Goal: Task Accomplishment & Management: Complete application form

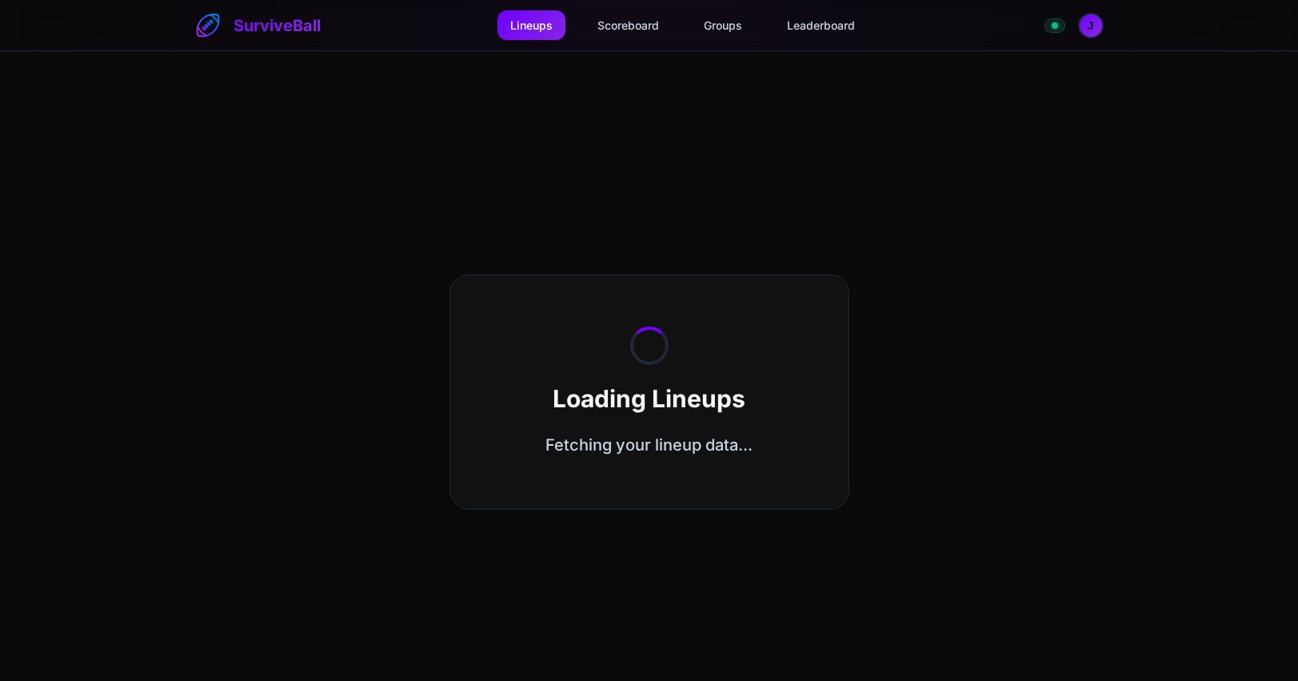
select select "**********"
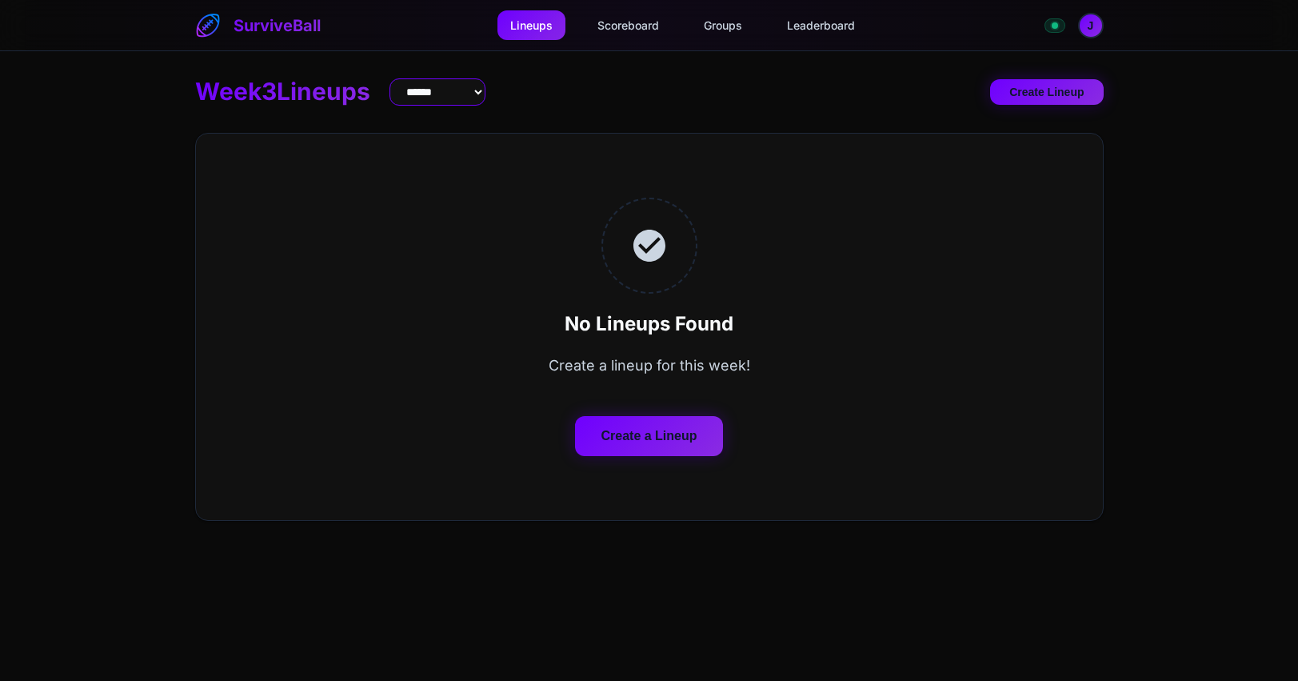
click at [460, 97] on select "**** * **** * **** * **** * **** * **** * **** * **** * **** * **** ** **** ** …" at bounding box center [438, 91] width 96 height 27
select select "**********"
click at [399, 78] on select "**** * **** * **** * **** * **** * **** * **** * **** * **** * **** ** **** ** …" at bounding box center [438, 91] width 96 height 27
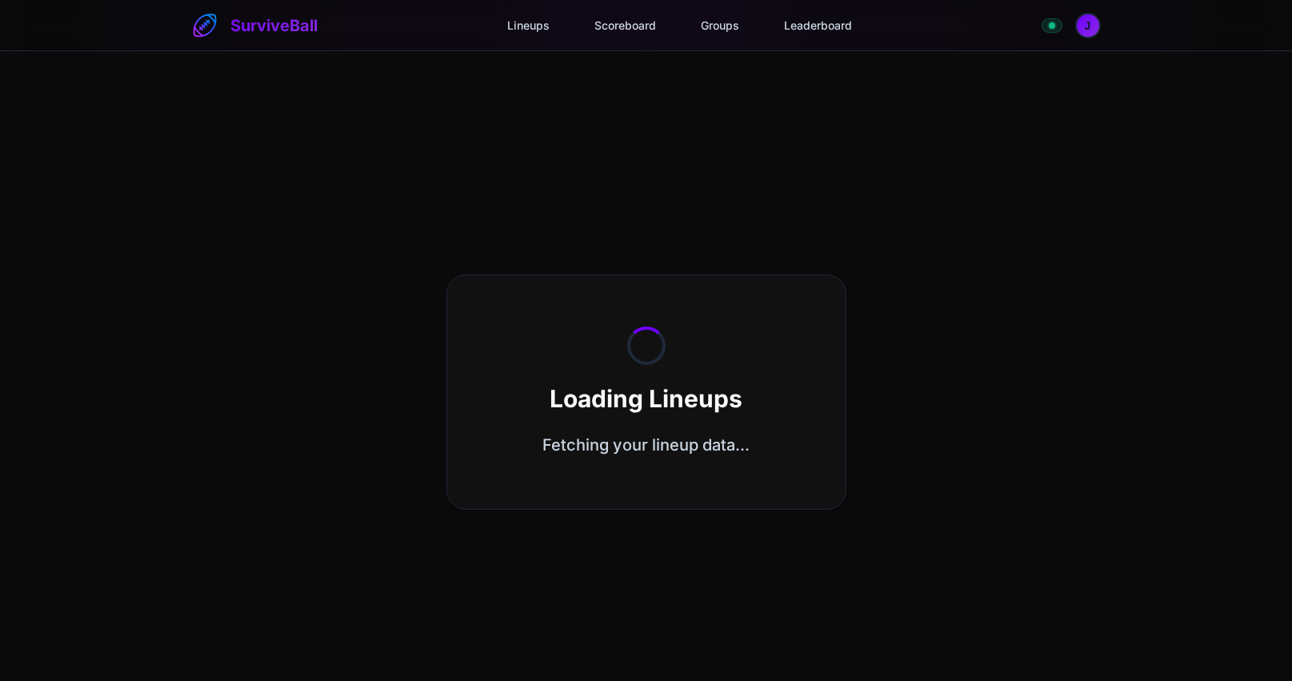
select select "**********"
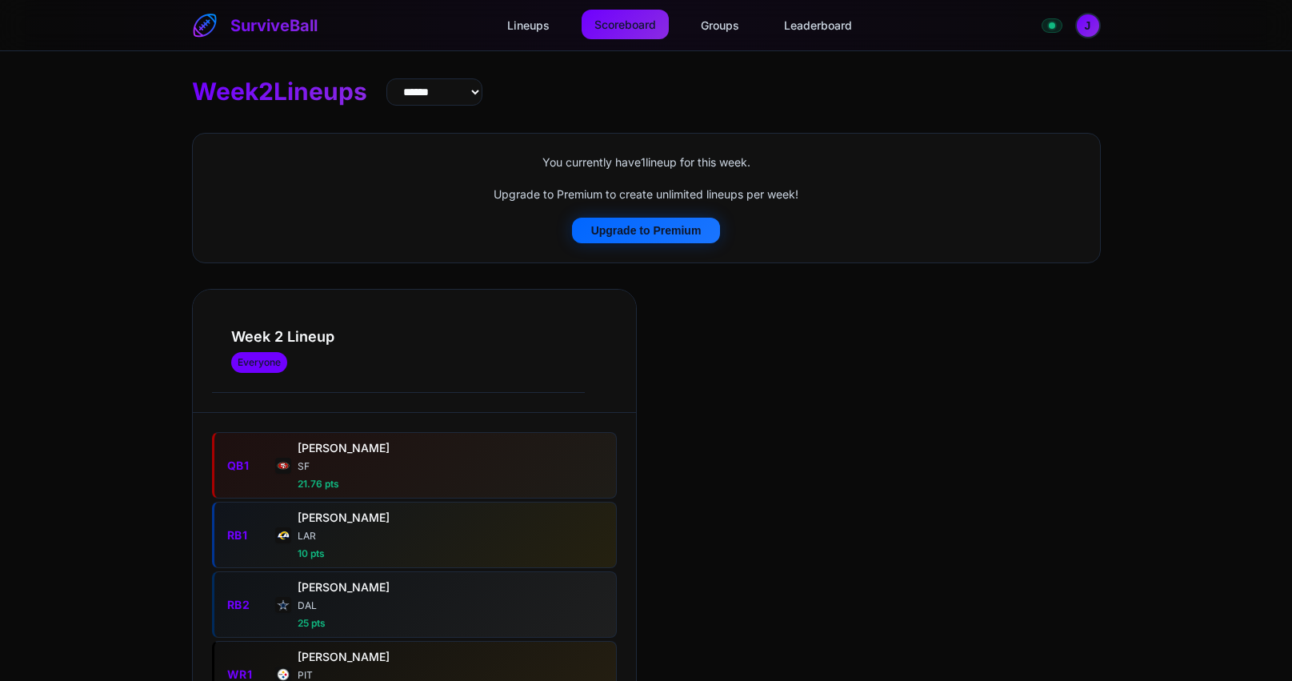
click at [636, 21] on link "Scoreboard" at bounding box center [625, 25] width 87 height 30
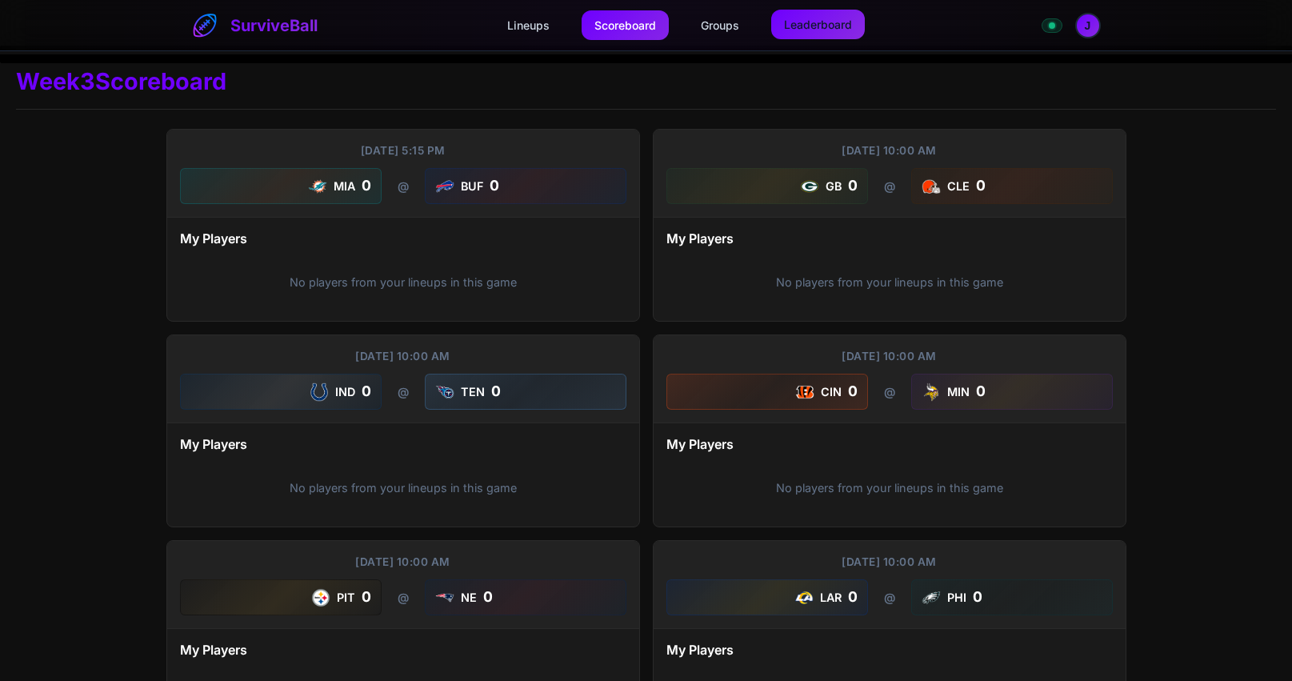
click at [823, 26] on link "Leaderboard" at bounding box center [818, 25] width 94 height 30
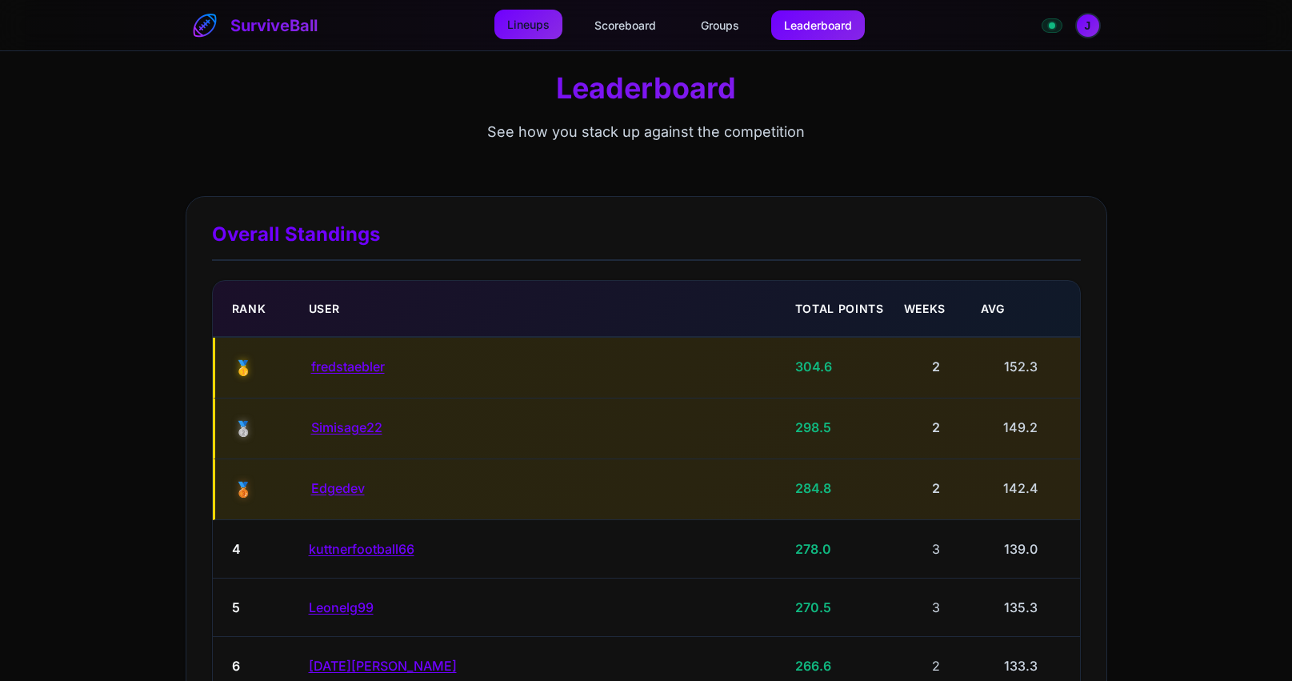
click at [536, 22] on link "Lineups" at bounding box center [528, 25] width 68 height 30
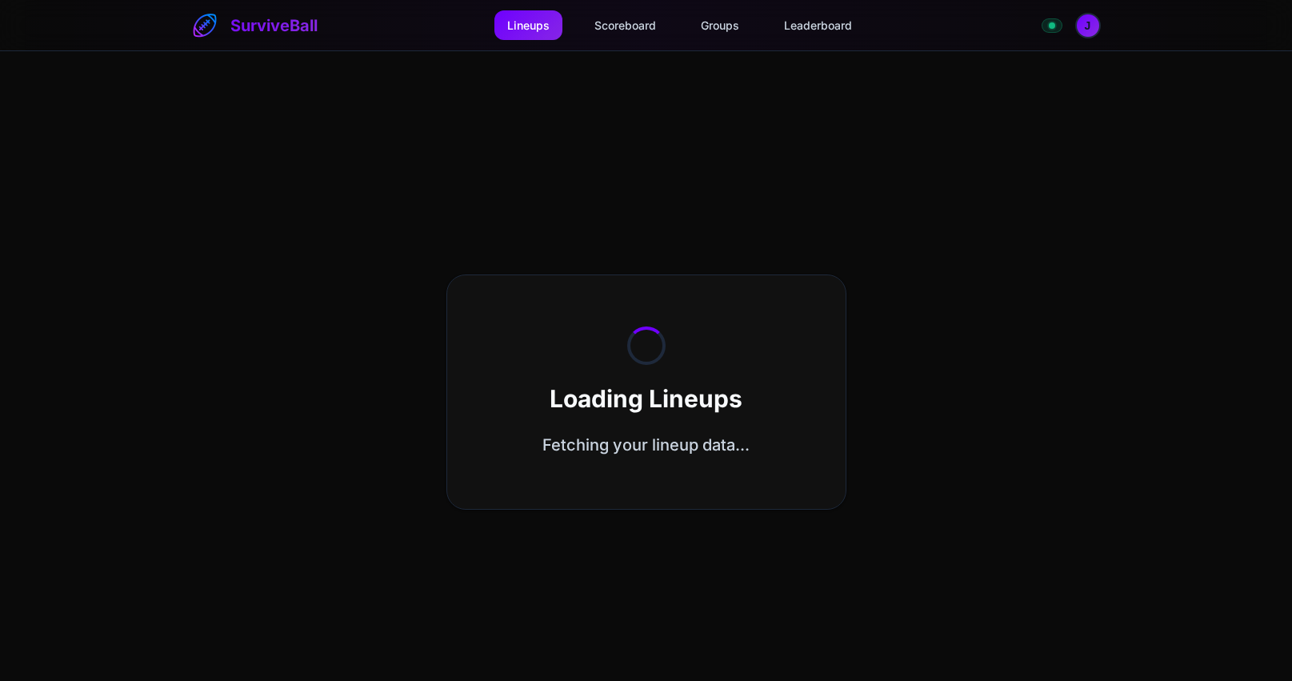
select select "**********"
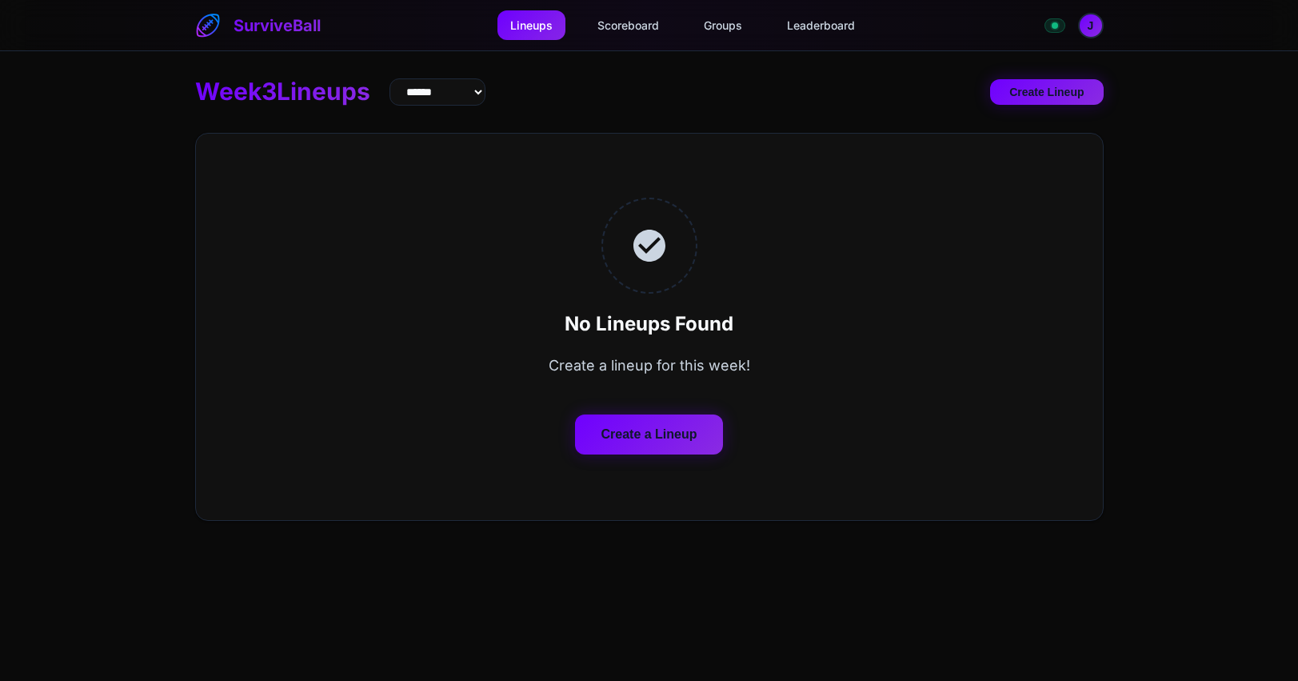
click at [694, 434] on button "Create a Lineup" at bounding box center [648, 434] width 147 height 40
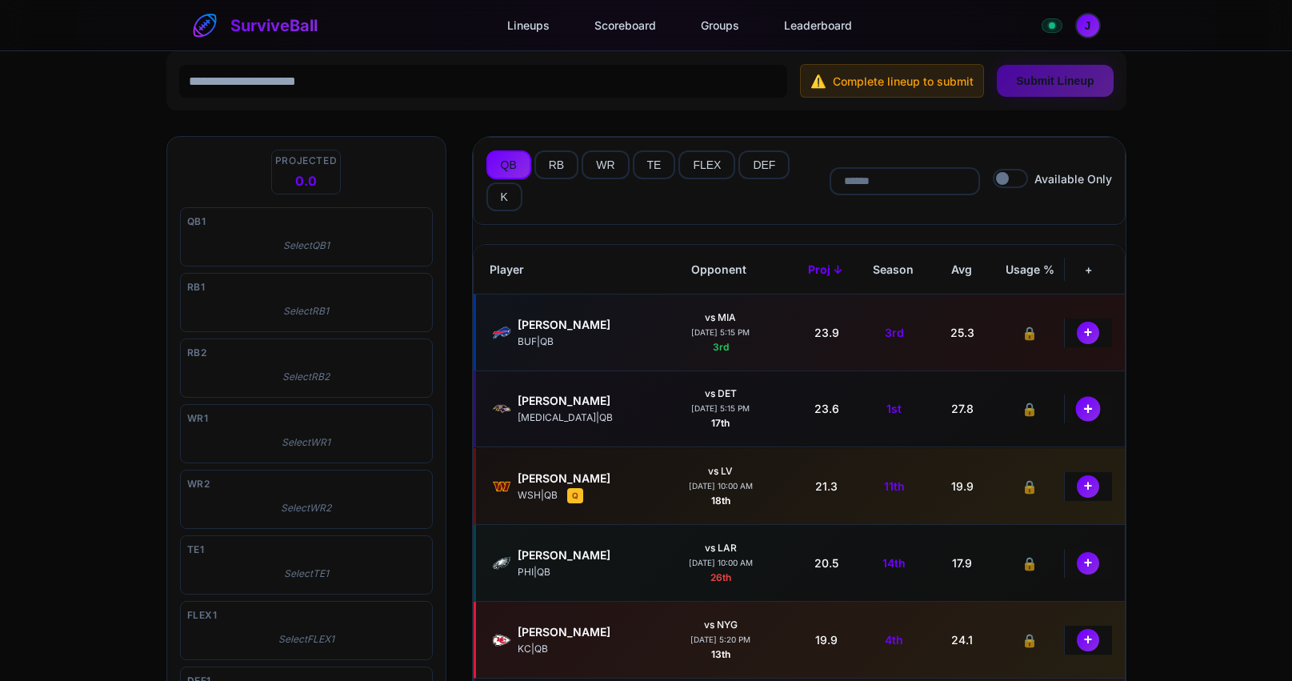
click at [1076, 412] on button "+" at bounding box center [1088, 408] width 25 height 25
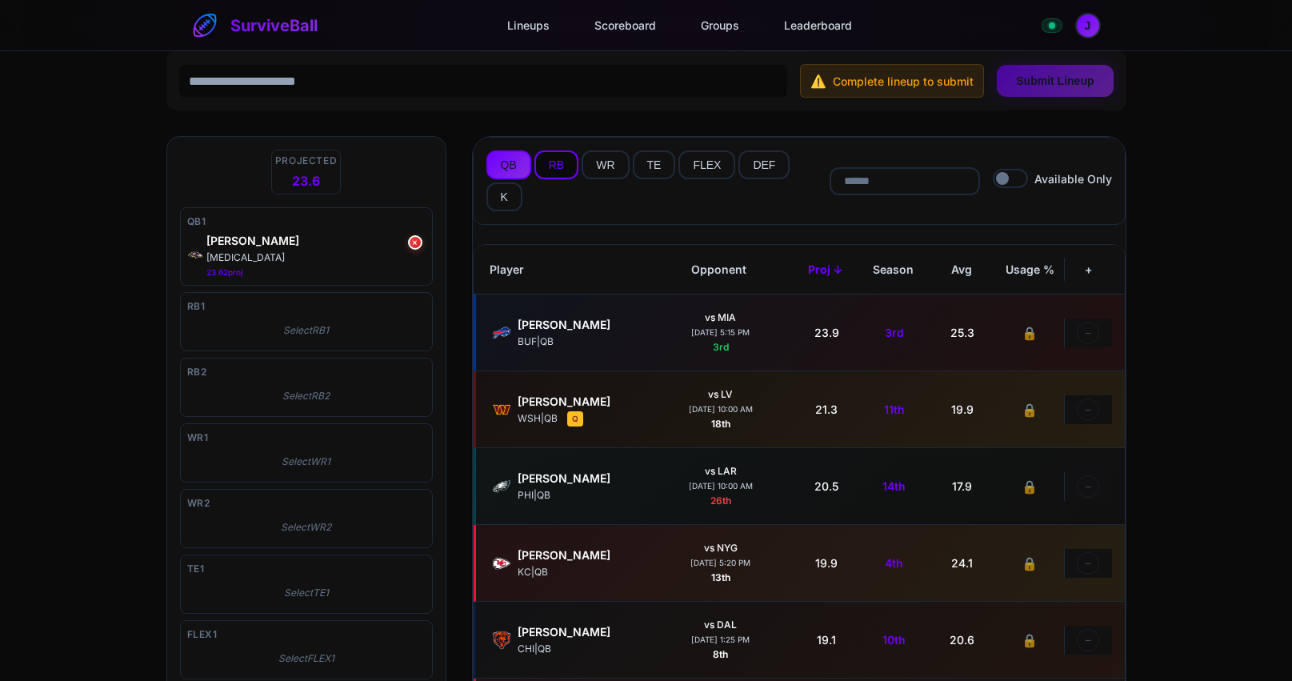
click at [558, 162] on button "RB" at bounding box center [556, 164] width 44 height 29
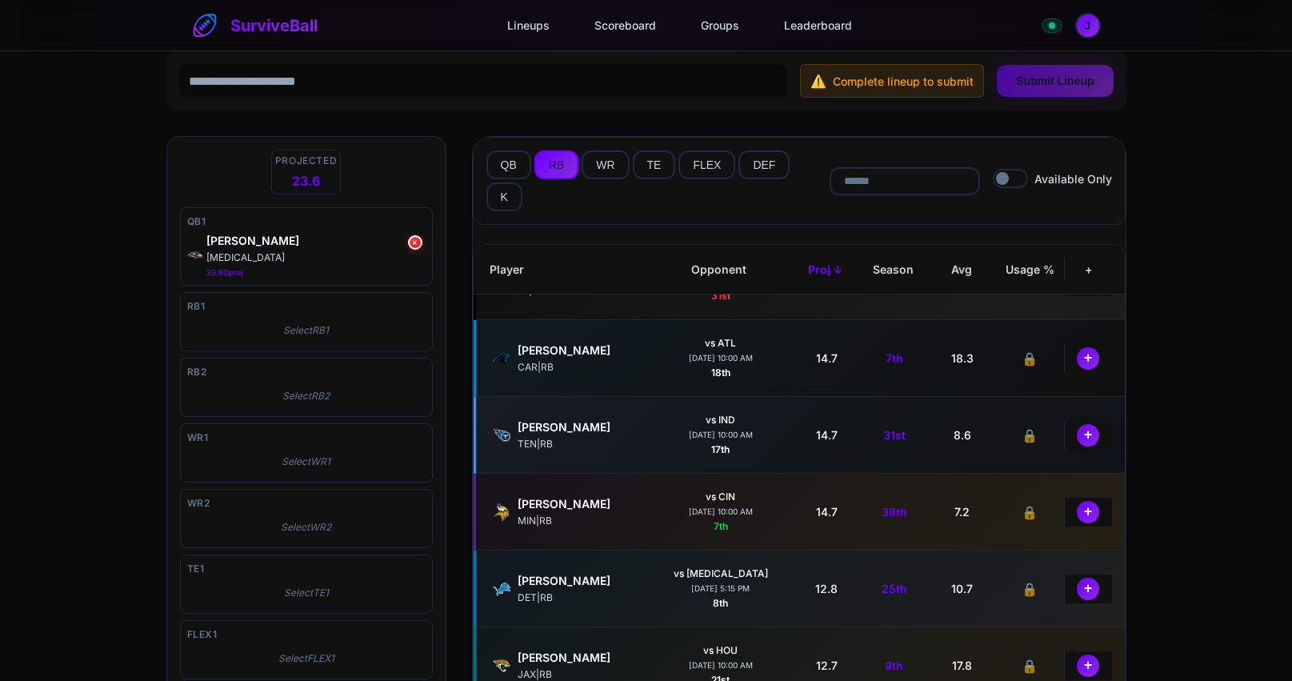
scroll to position [1200, 0]
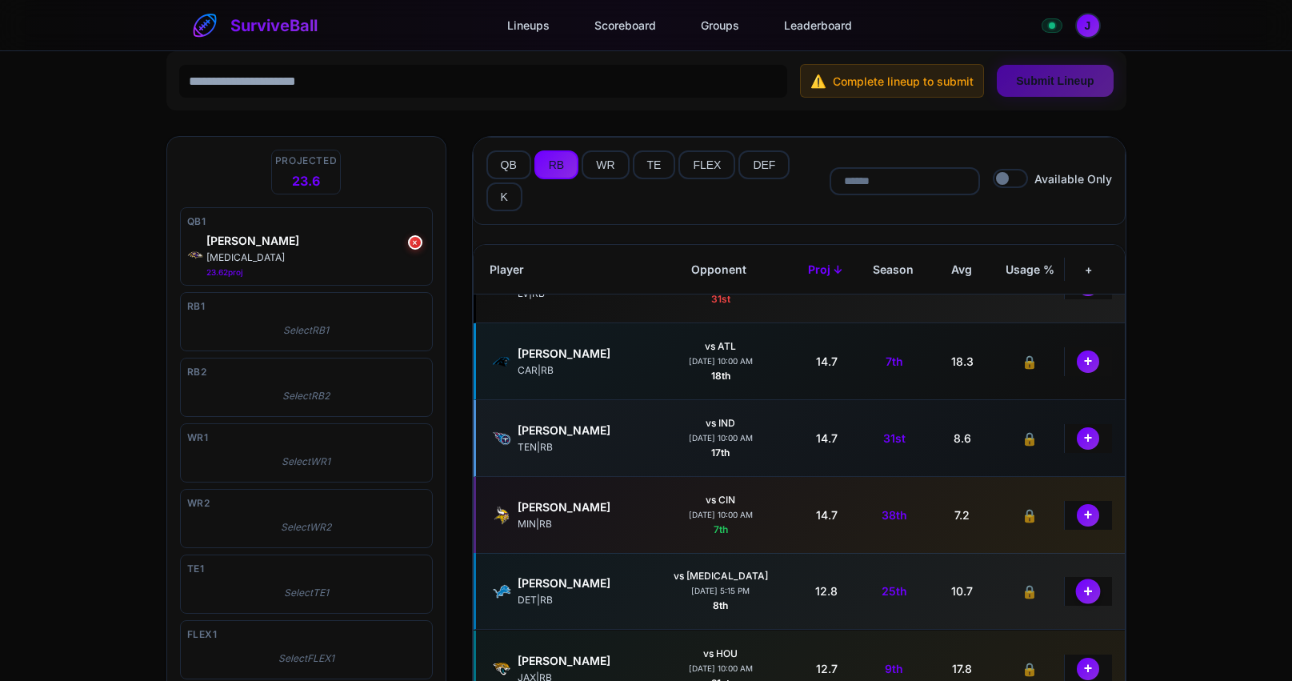
click at [1077, 513] on button "+" at bounding box center [1088, 515] width 22 height 22
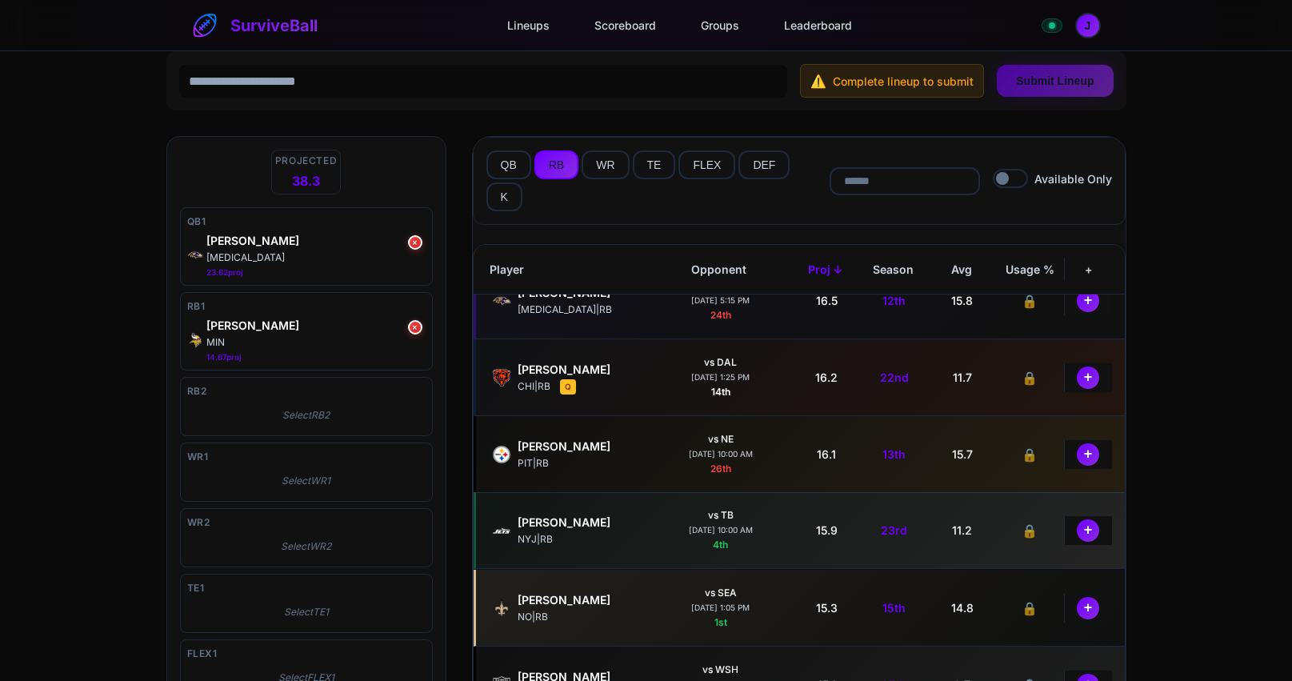
scroll to position [720, 0]
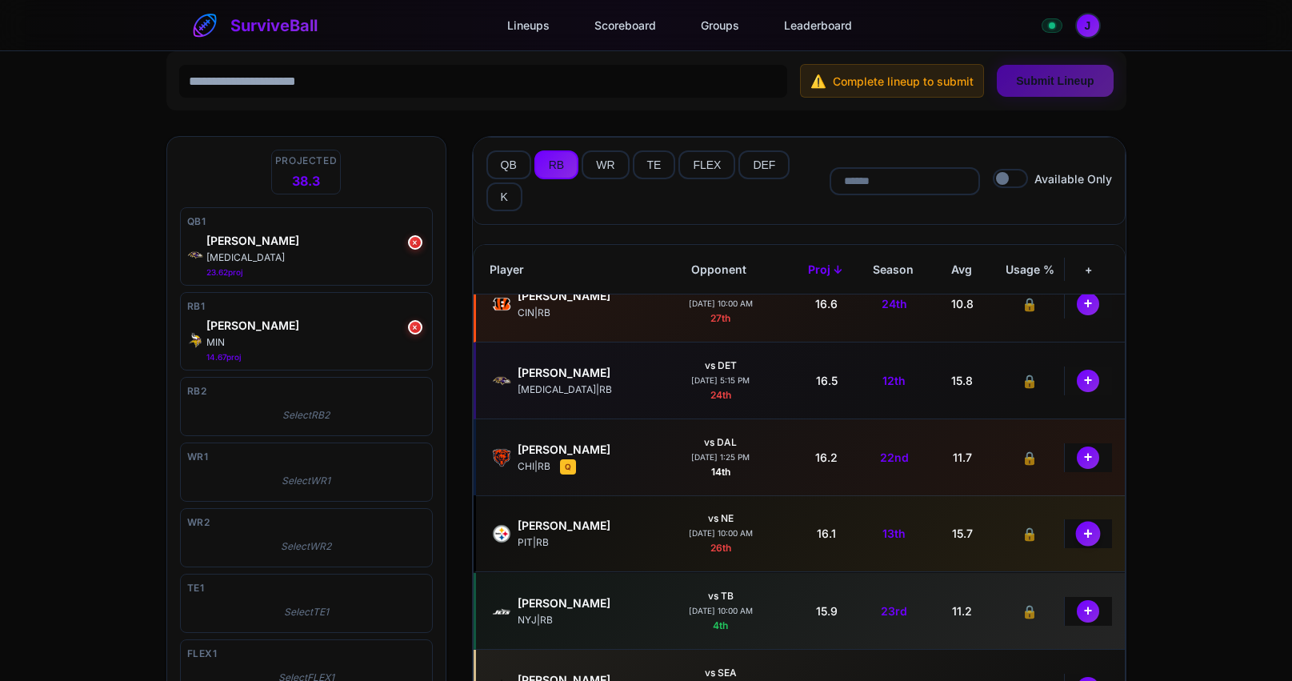
click at [1085, 538] on button "+" at bounding box center [1088, 533] width 25 height 25
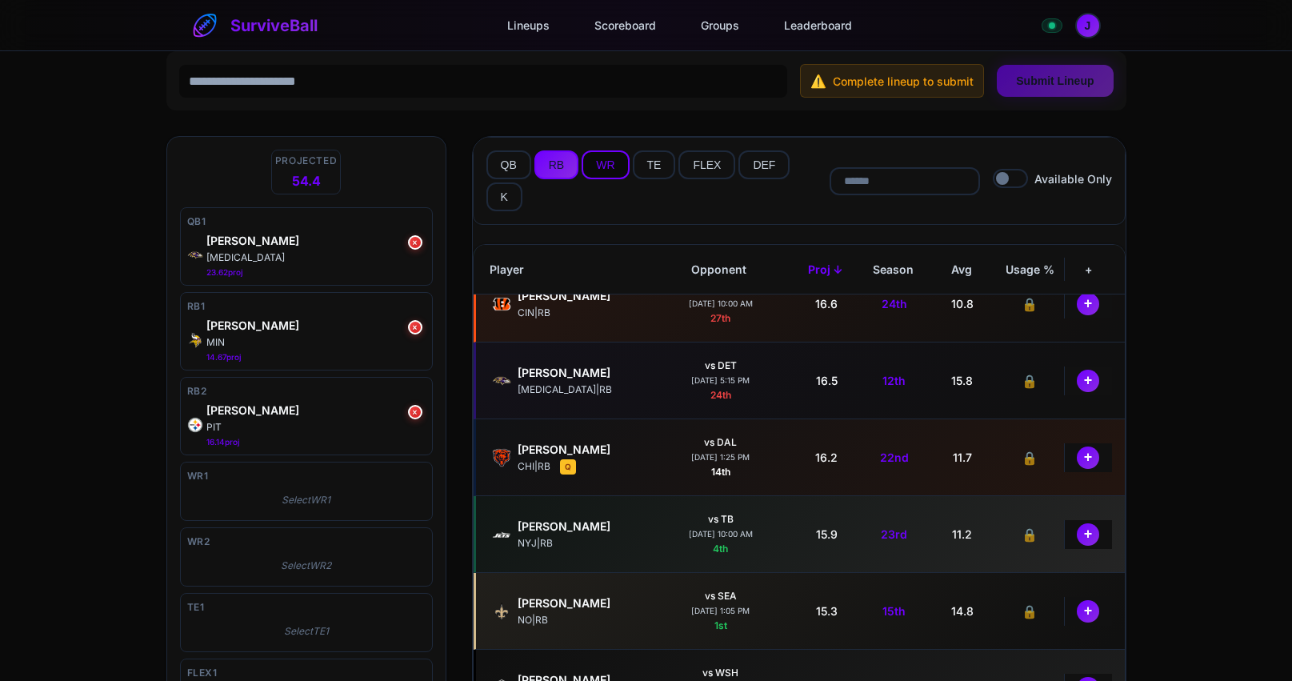
click at [616, 161] on button "WR" at bounding box center [605, 164] width 47 height 29
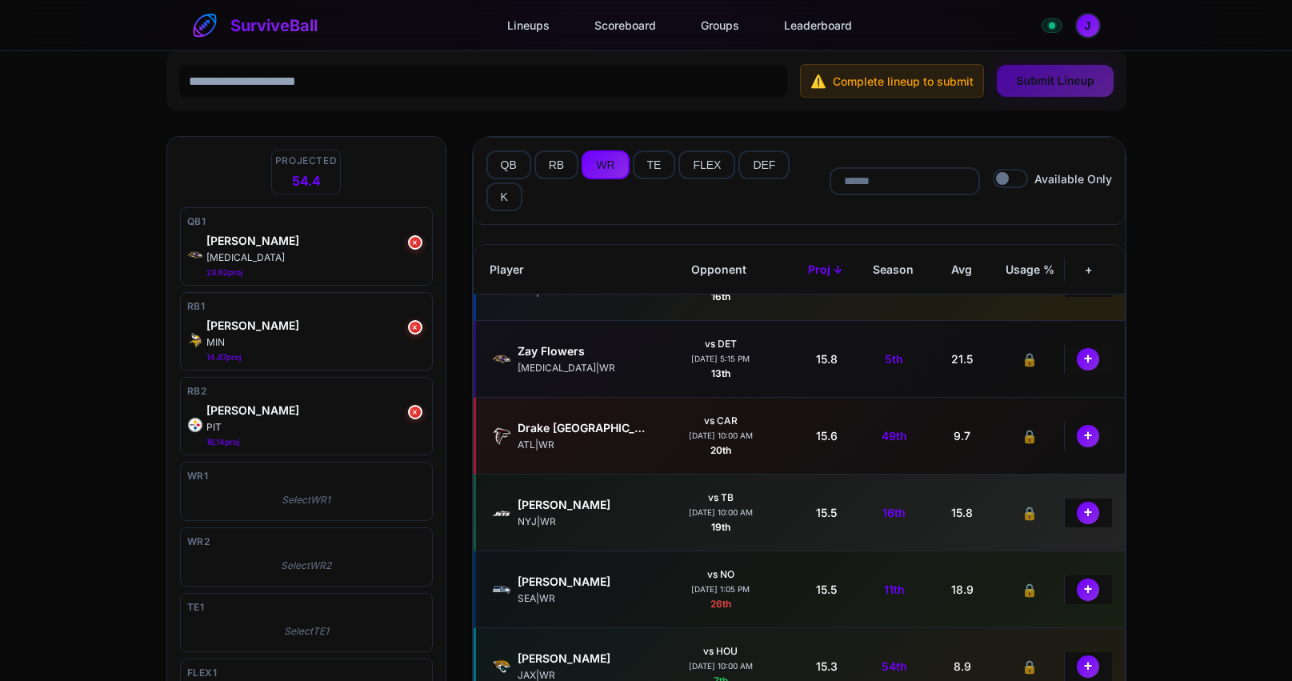
scroll to position [560, 0]
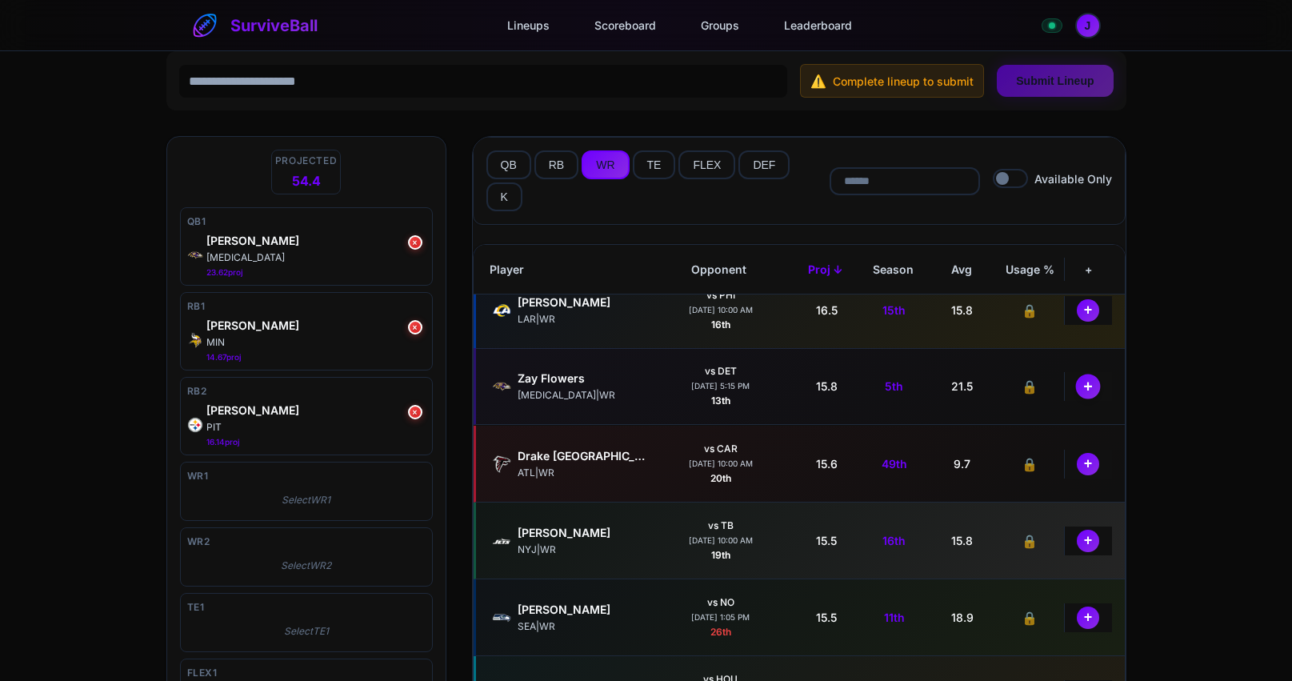
click at [1082, 383] on button "+" at bounding box center [1088, 386] width 25 height 25
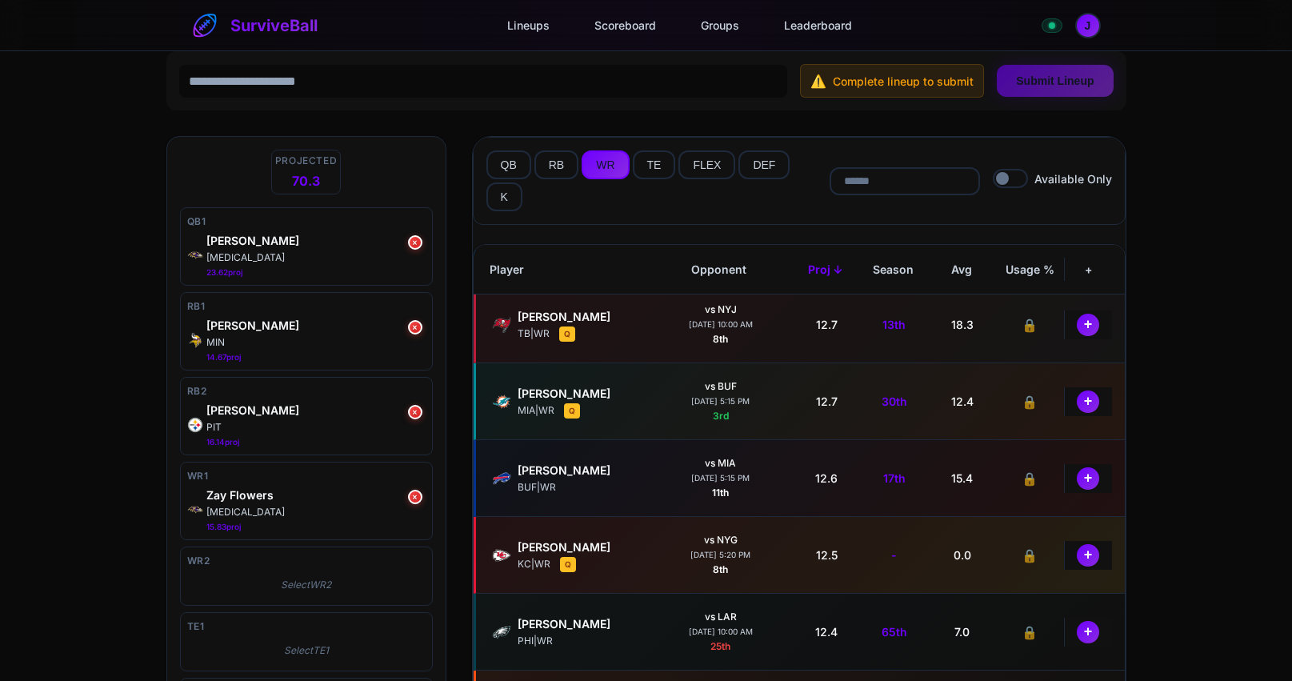
scroll to position [2080, 0]
click at [1078, 480] on button "+" at bounding box center [1088, 478] width 25 height 25
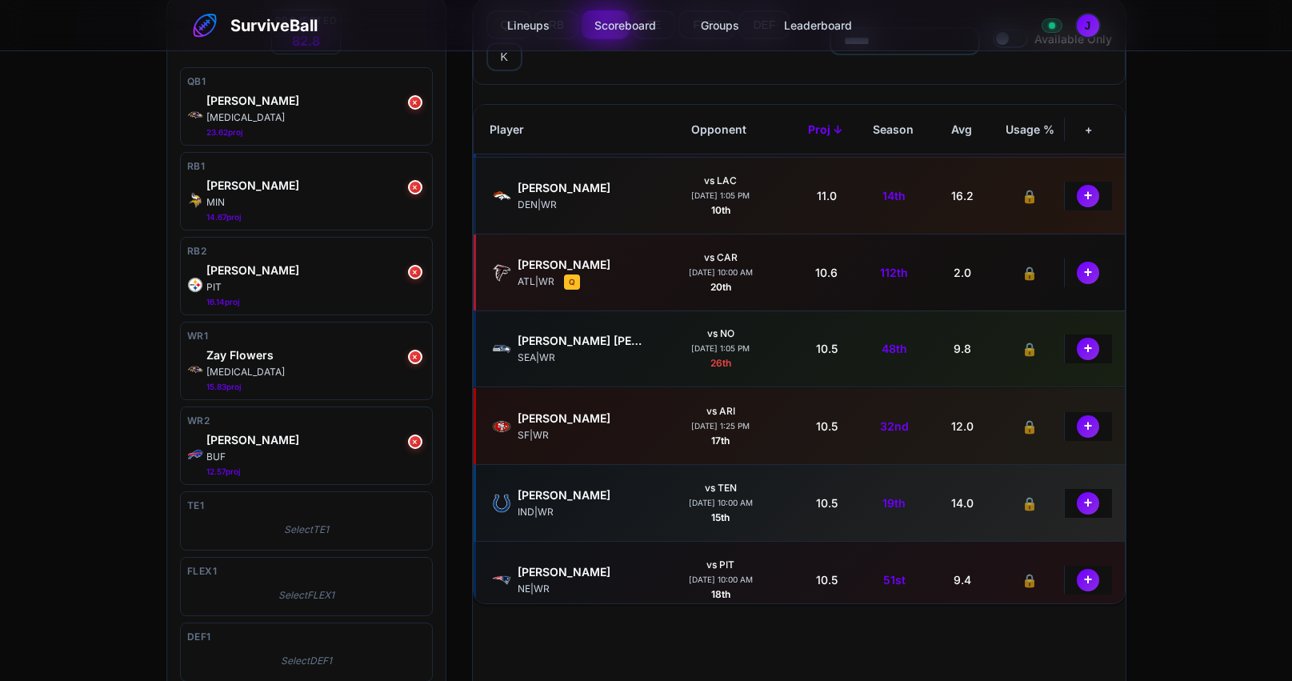
scroll to position [2880, 0]
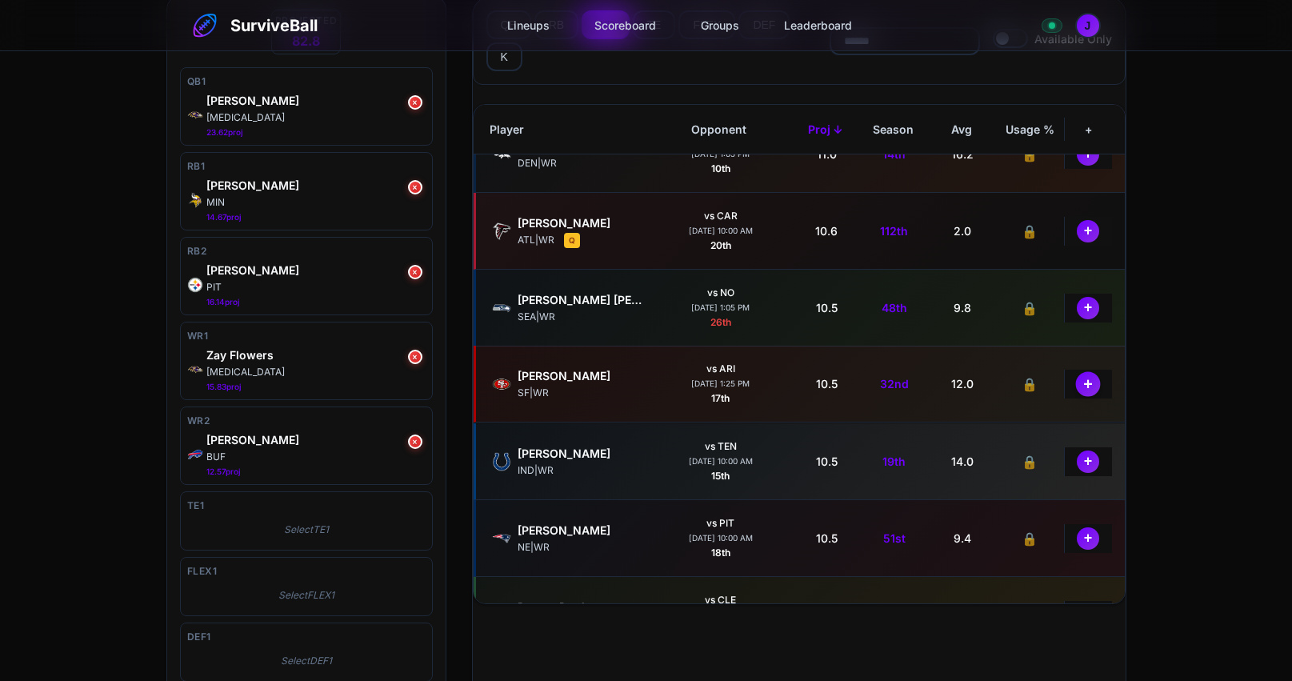
click at [1083, 391] on button "+" at bounding box center [1088, 383] width 25 height 25
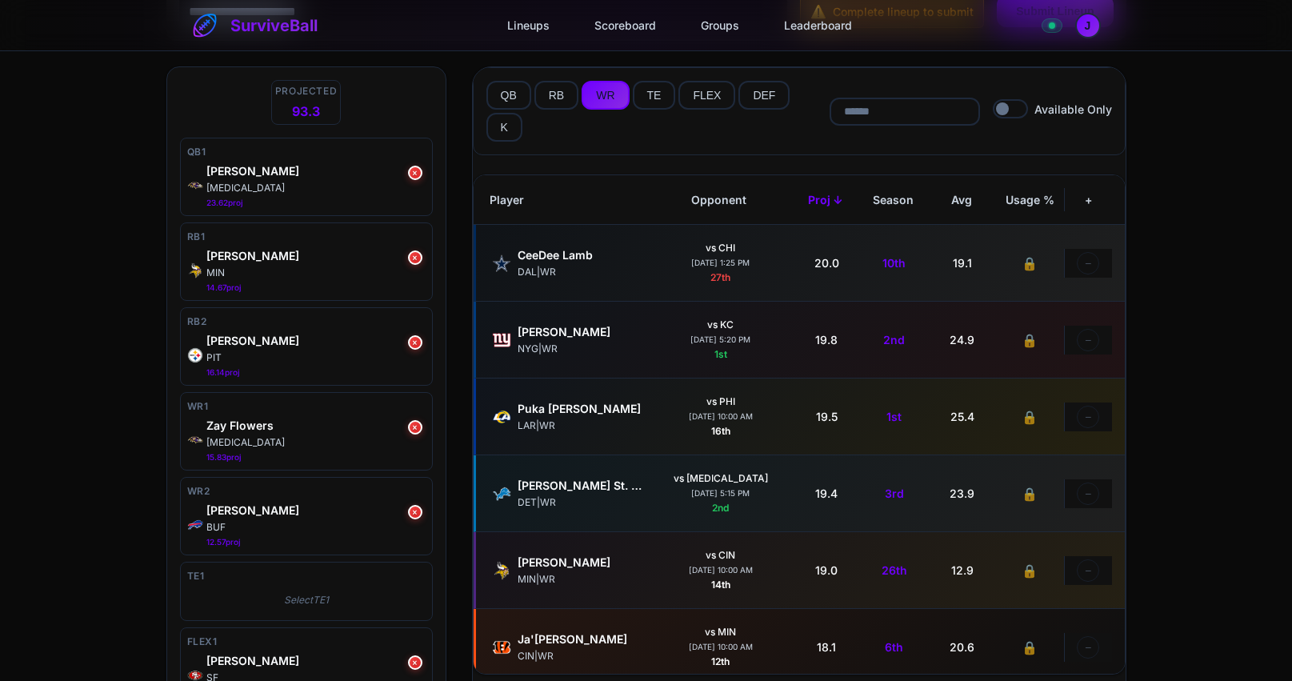
scroll to position [0, 0]
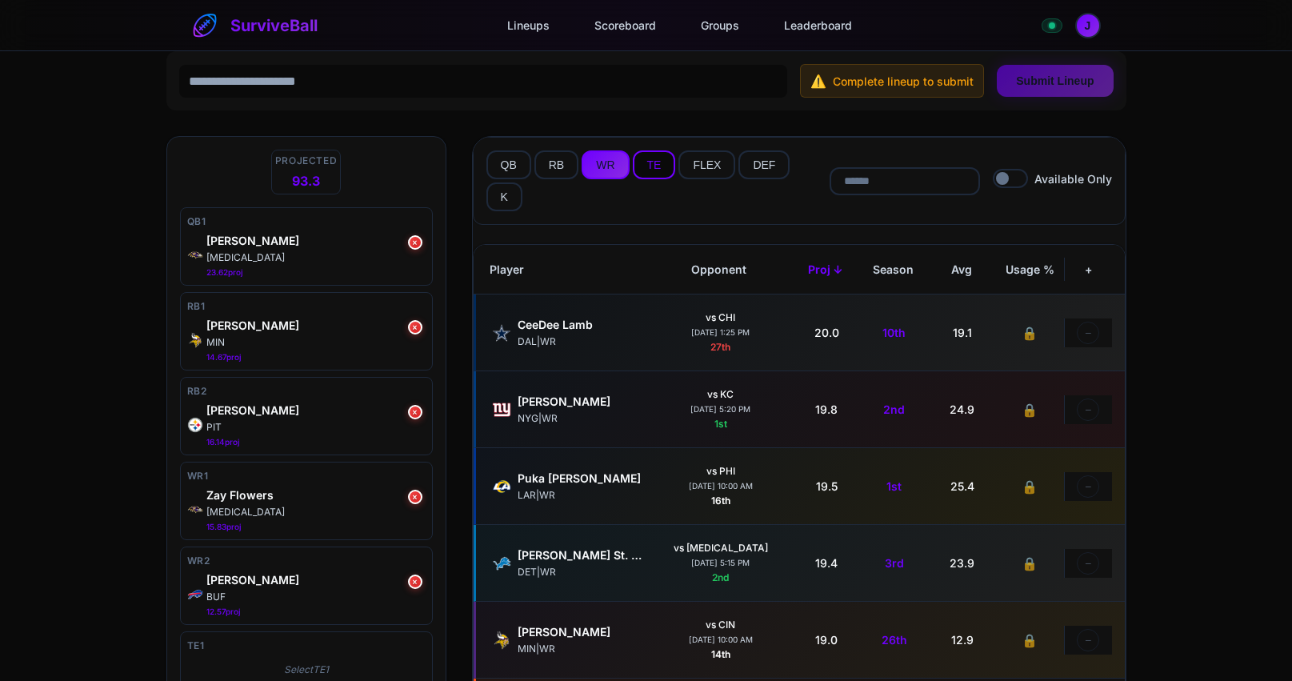
click at [654, 162] on button "TE" at bounding box center [654, 164] width 43 height 29
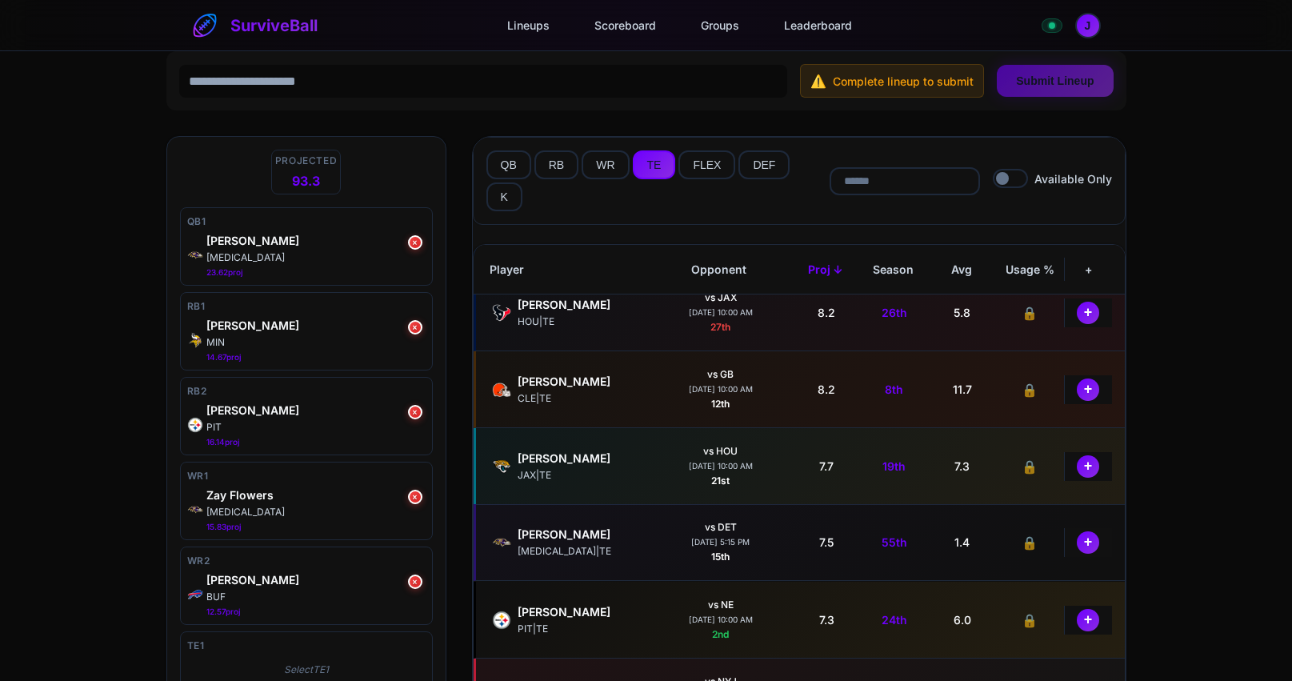
scroll to position [1200, 0]
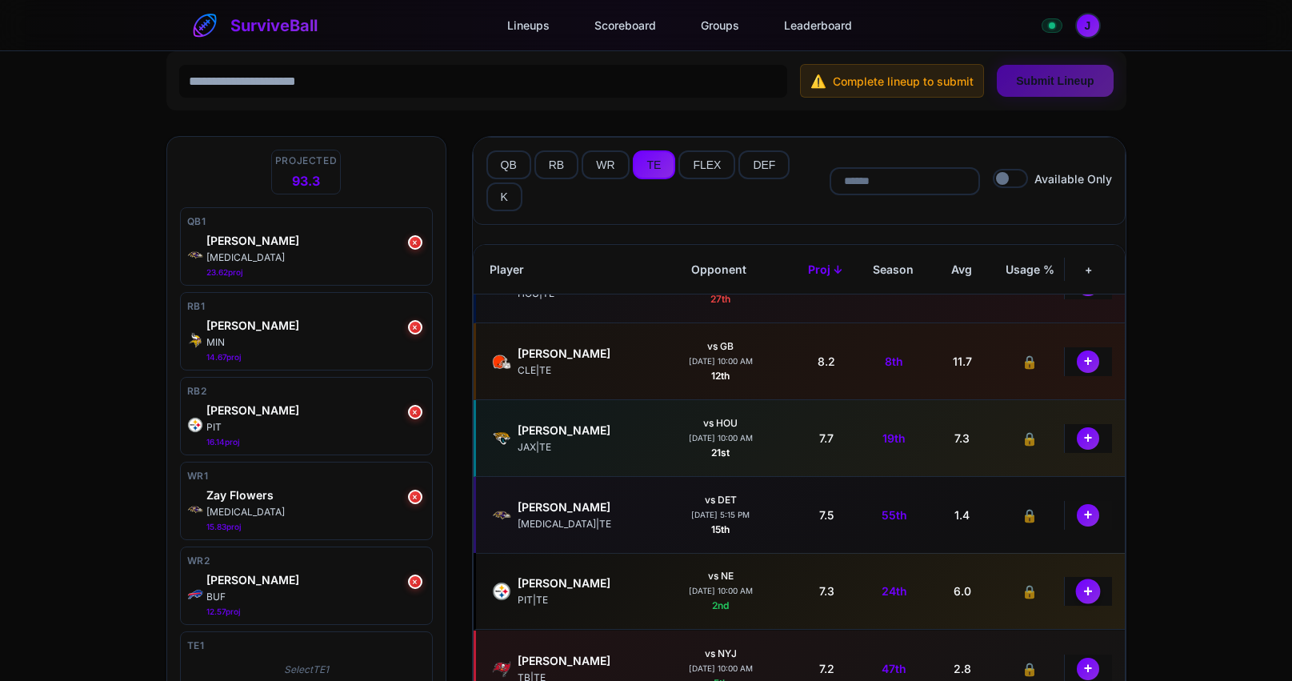
click at [1082, 590] on button "+" at bounding box center [1088, 590] width 25 height 25
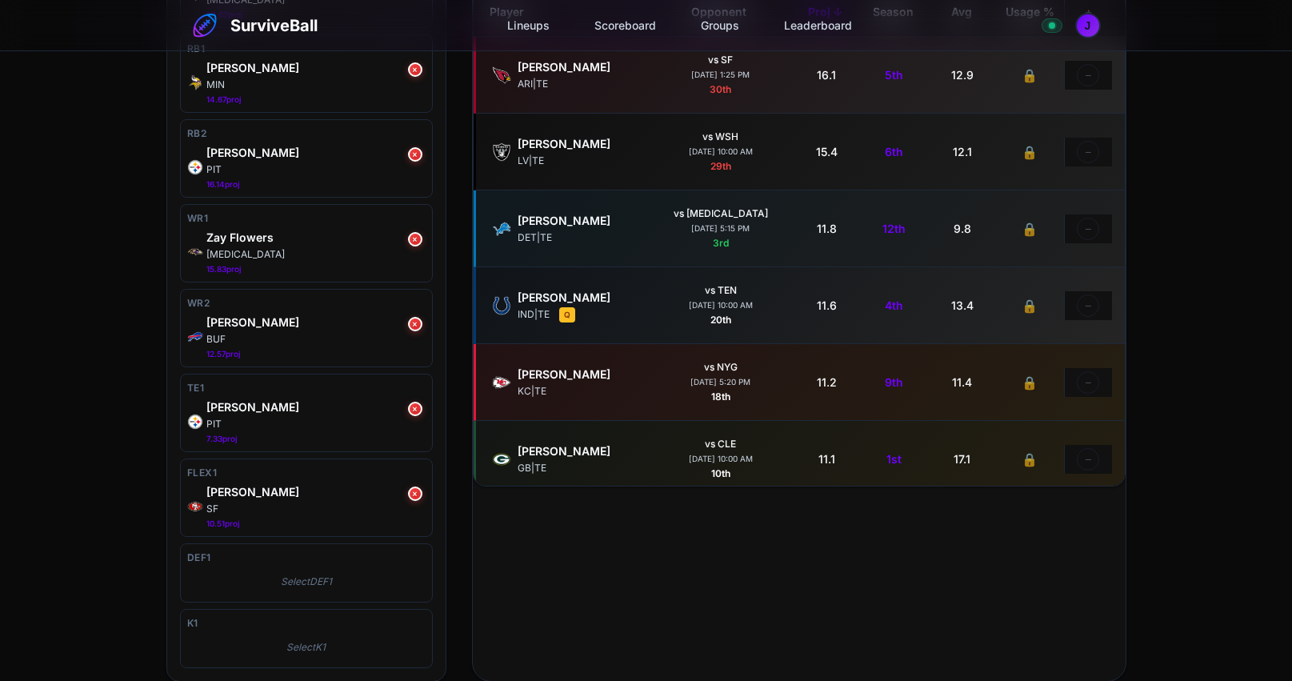
scroll to position [0, 0]
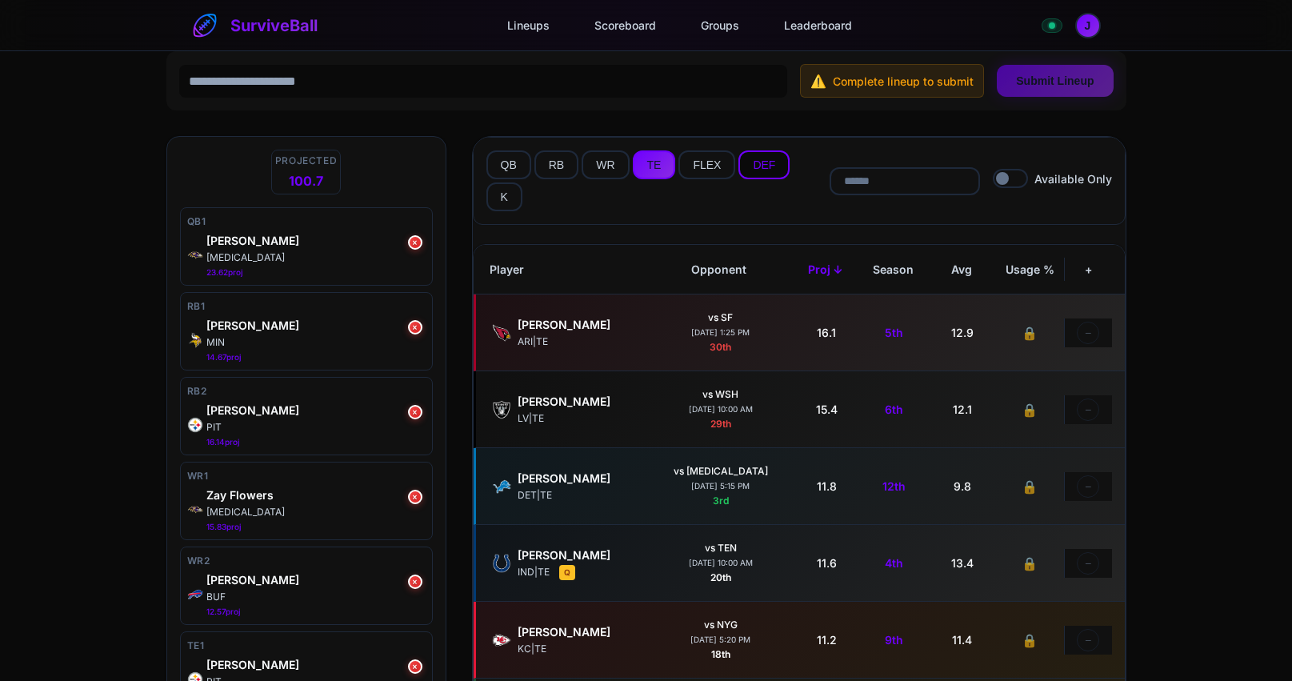
click at [766, 164] on button "DEF" at bounding box center [763, 164] width 51 height 29
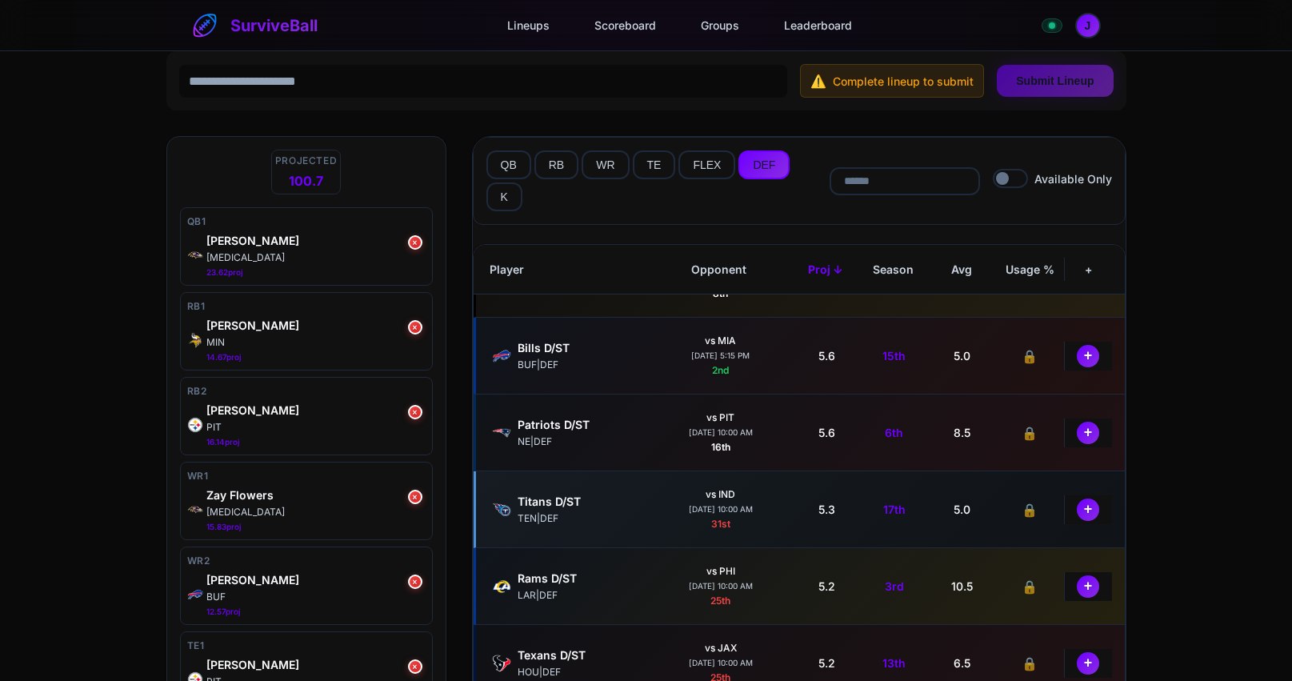
scroll to position [895, 0]
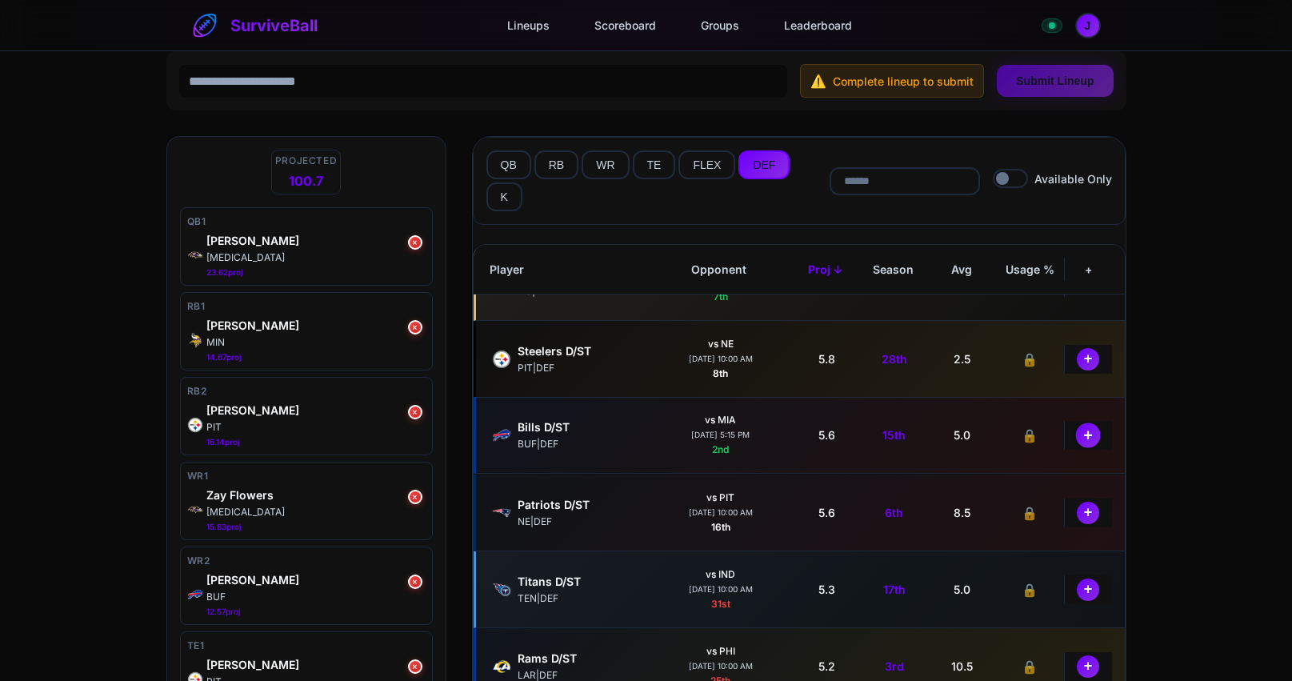
click at [1087, 438] on button "+" at bounding box center [1088, 434] width 25 height 25
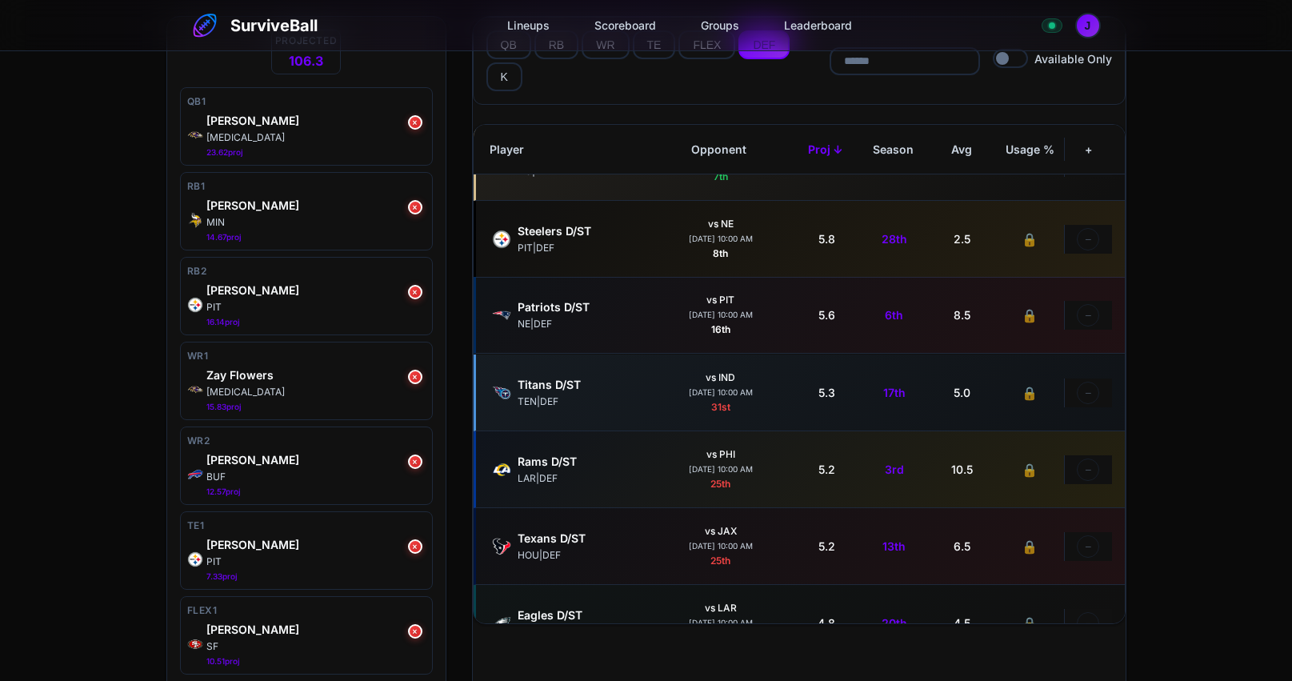
scroll to position [0, 0]
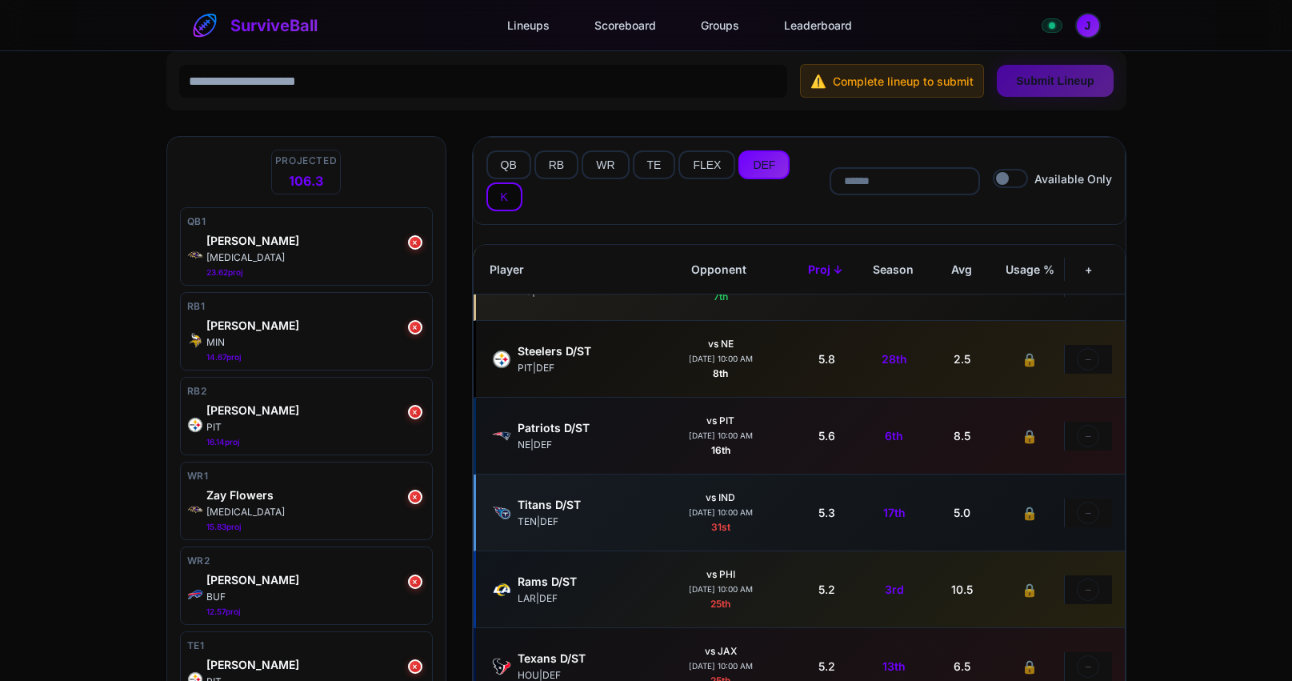
click at [502, 192] on button "K" at bounding box center [504, 196] width 36 height 29
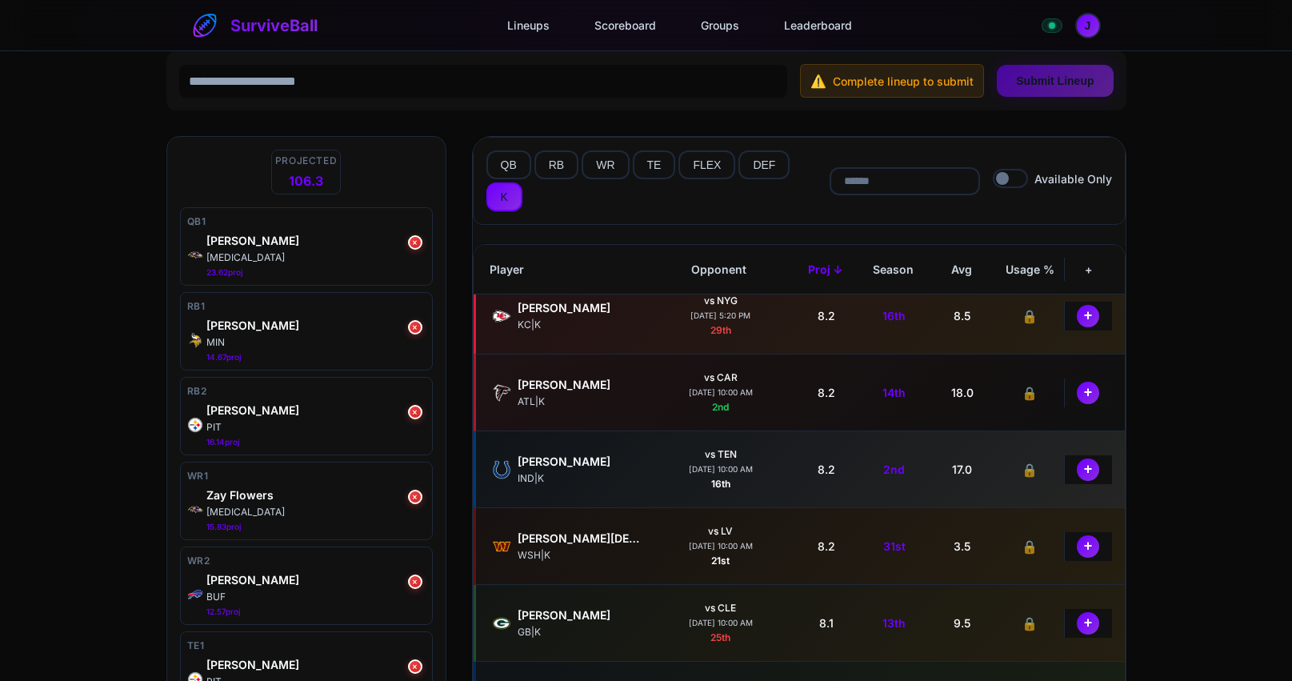
scroll to position [720, 0]
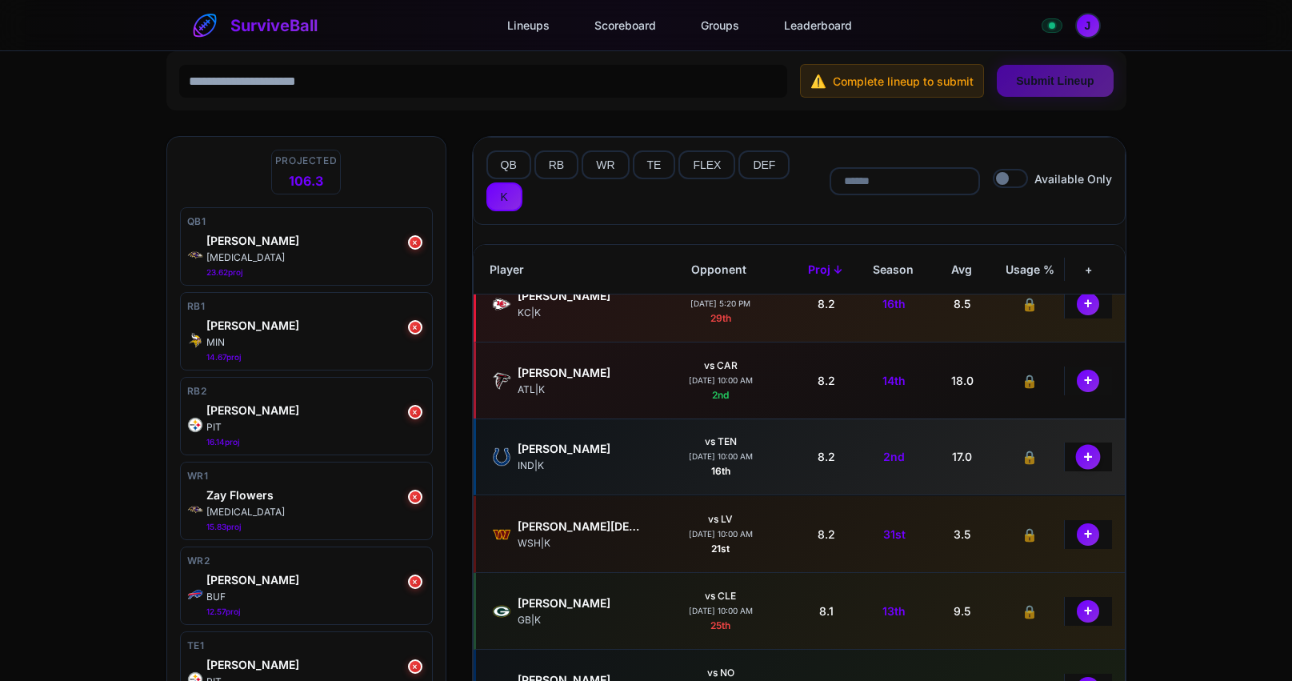
click at [1076, 458] on button "+" at bounding box center [1088, 456] width 25 height 25
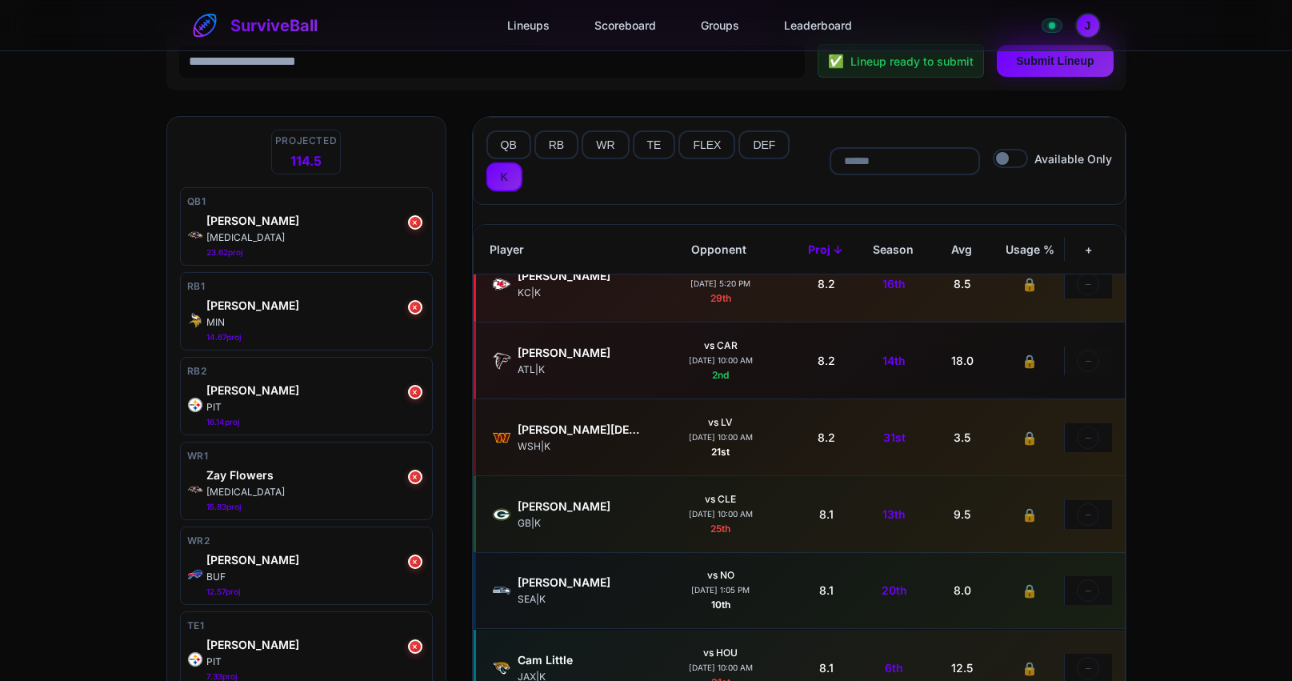
scroll to position [0, 0]
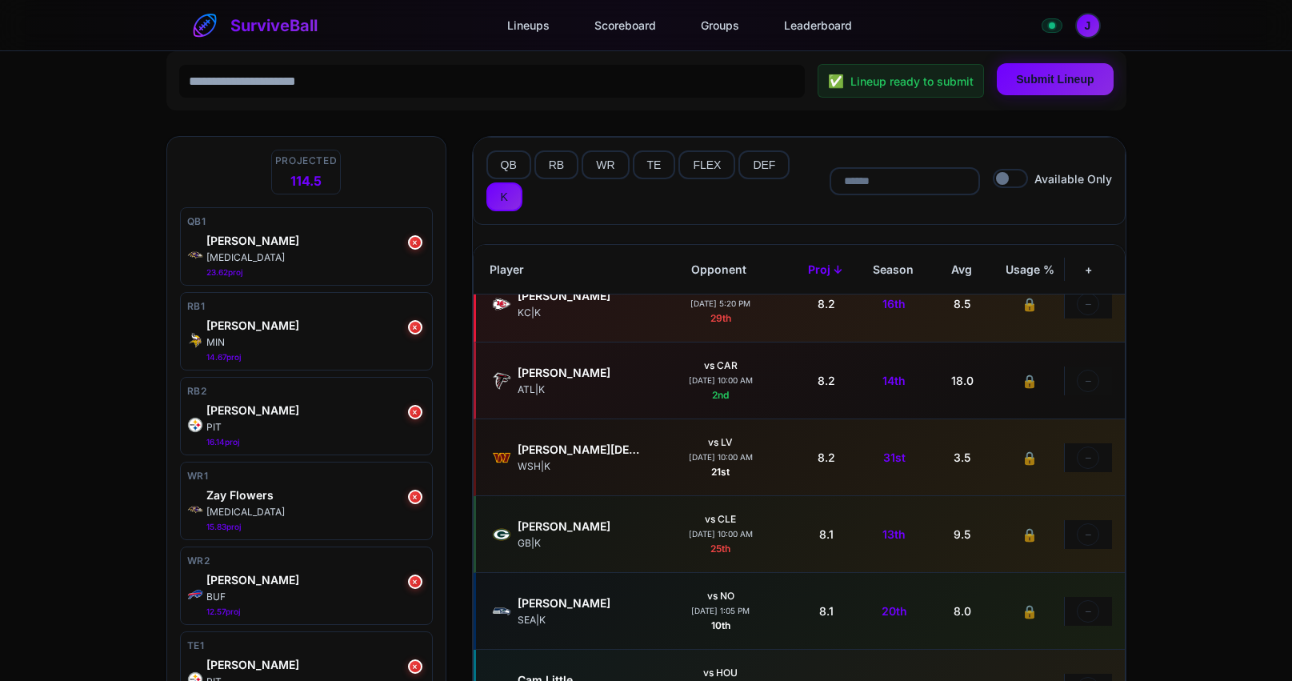
click at [1075, 82] on button "Submit Lineup" at bounding box center [1055, 79] width 116 height 32
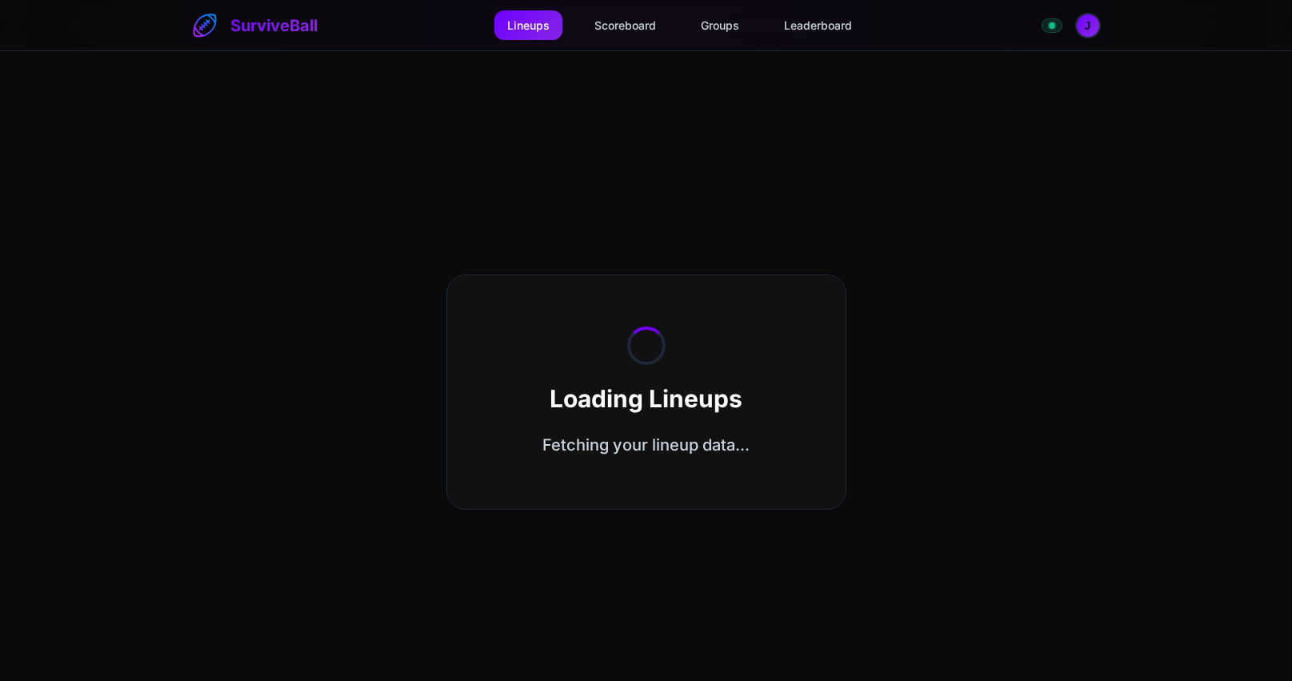
select select "**********"
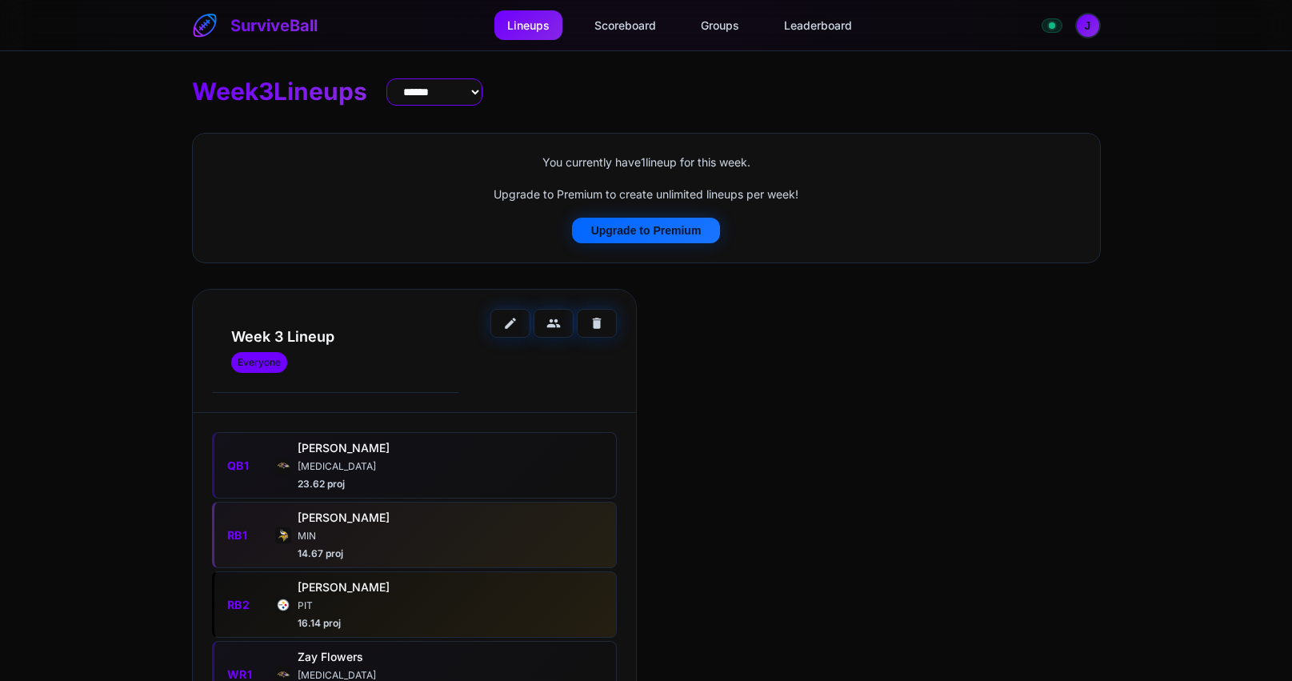
click at [442, 96] on select "**** * **** * **** * **** * **** * **** * **** * **** * **** * **** ** **** ** …" at bounding box center [434, 91] width 96 height 27
click at [726, 31] on link "Groups" at bounding box center [720, 25] width 64 height 30
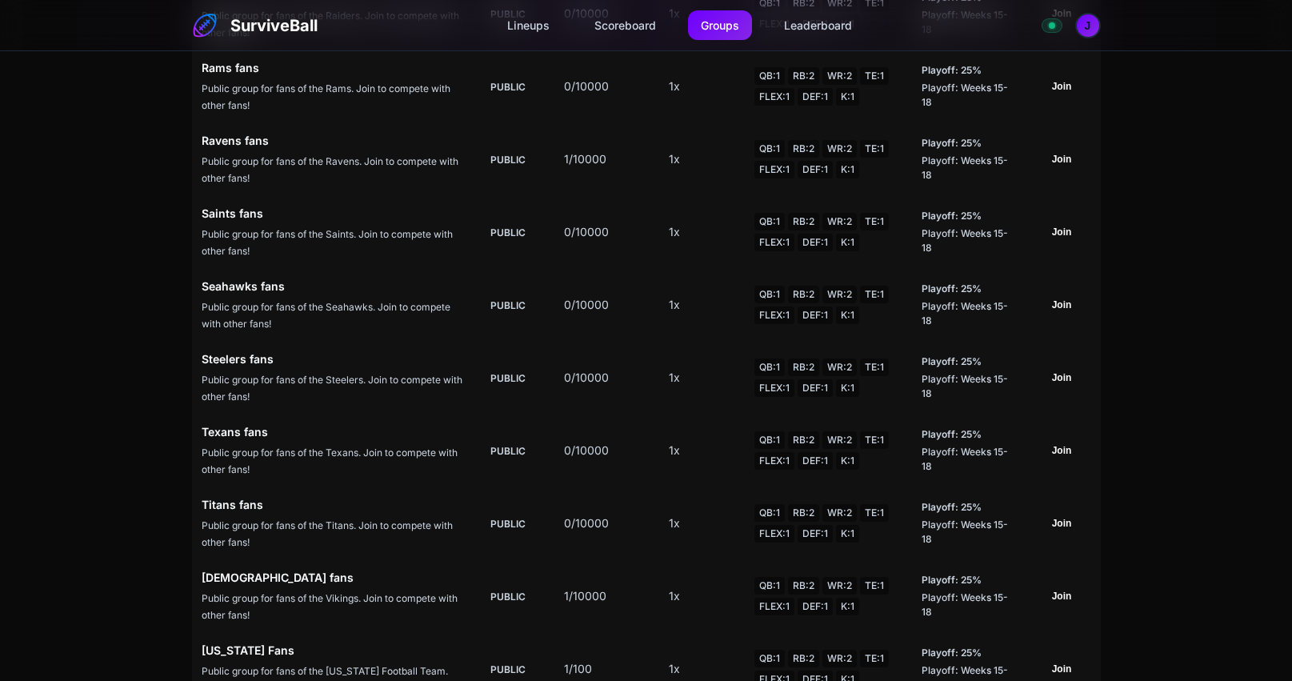
scroll to position [2153, 0]
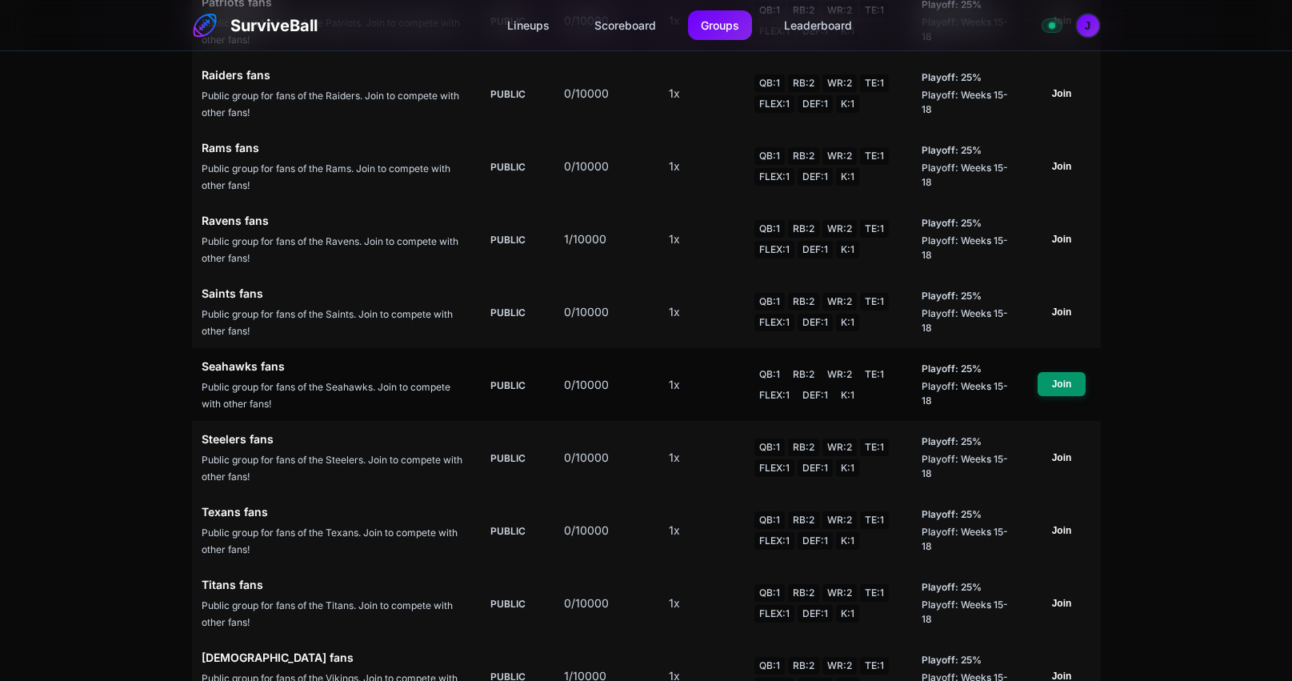
click at [1071, 374] on button "Join" at bounding box center [1062, 384] width 48 height 24
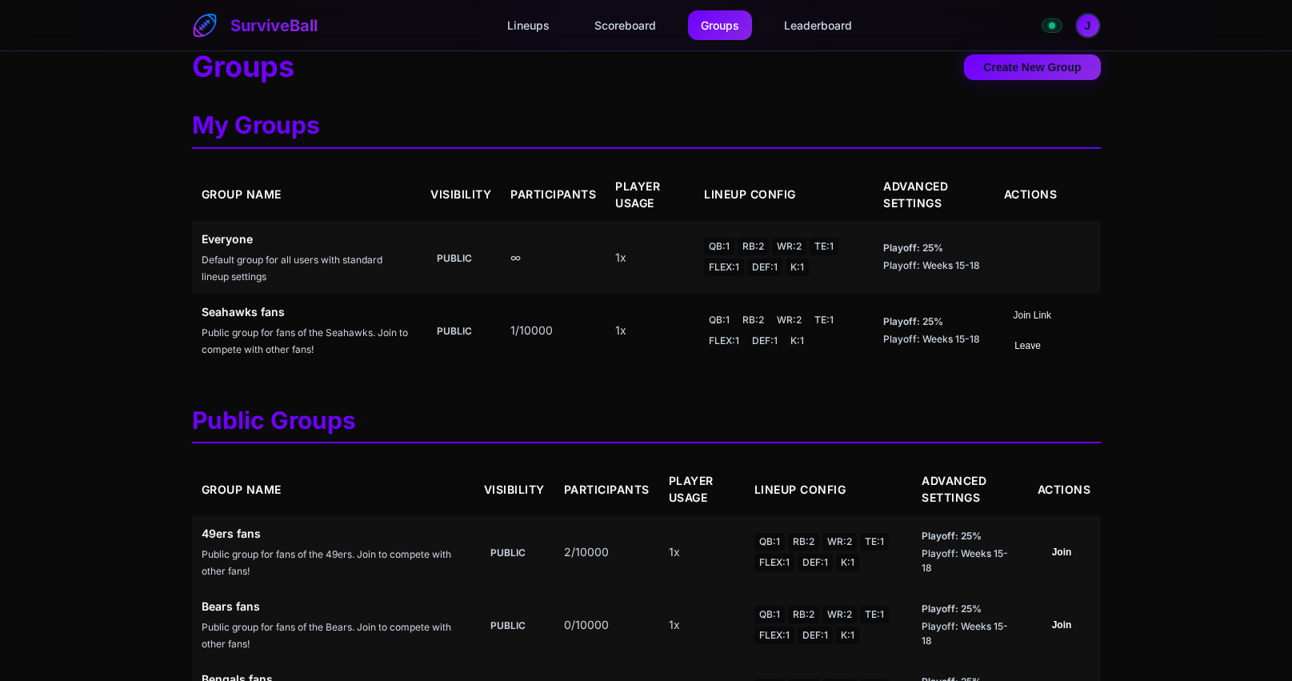
scroll to position [0, 0]
